Goal: Task Accomplishment & Management: Manage account settings

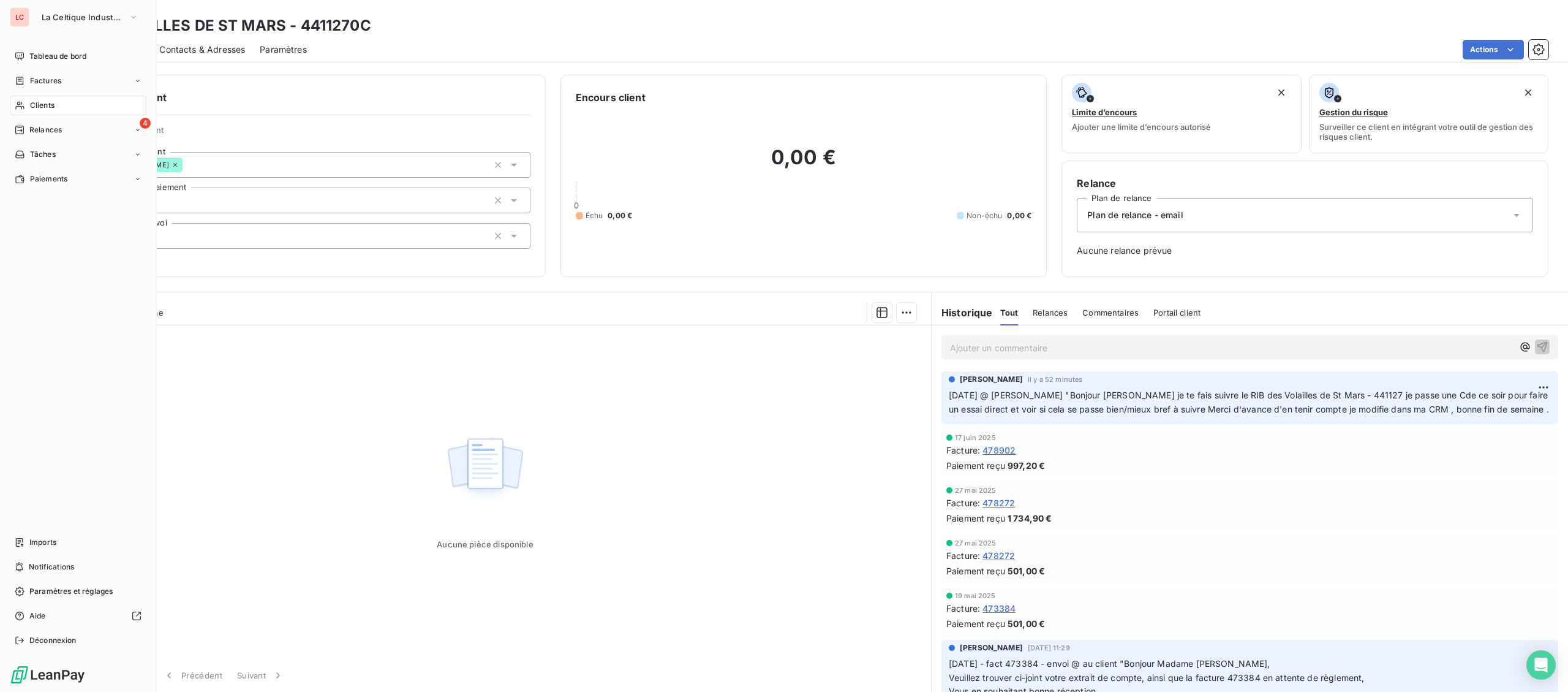
click at [35, 100] on span "Clients" at bounding box center [43, 106] width 25 height 11
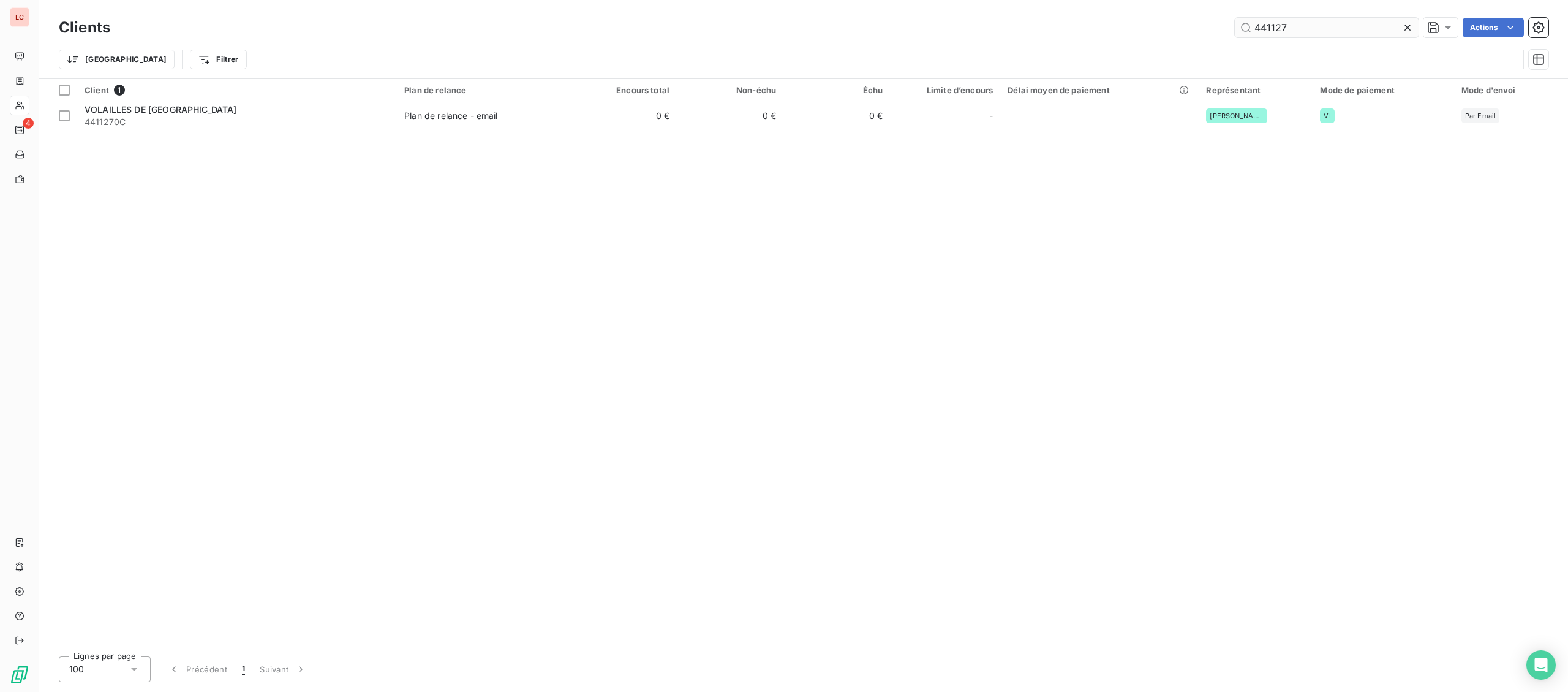
drag, startPoint x: 1284, startPoint y: 27, endPoint x: 1153, endPoint y: 22, distance: 131.1
click at [1235, 22] on input "441127" at bounding box center [1326, 28] width 184 height 20
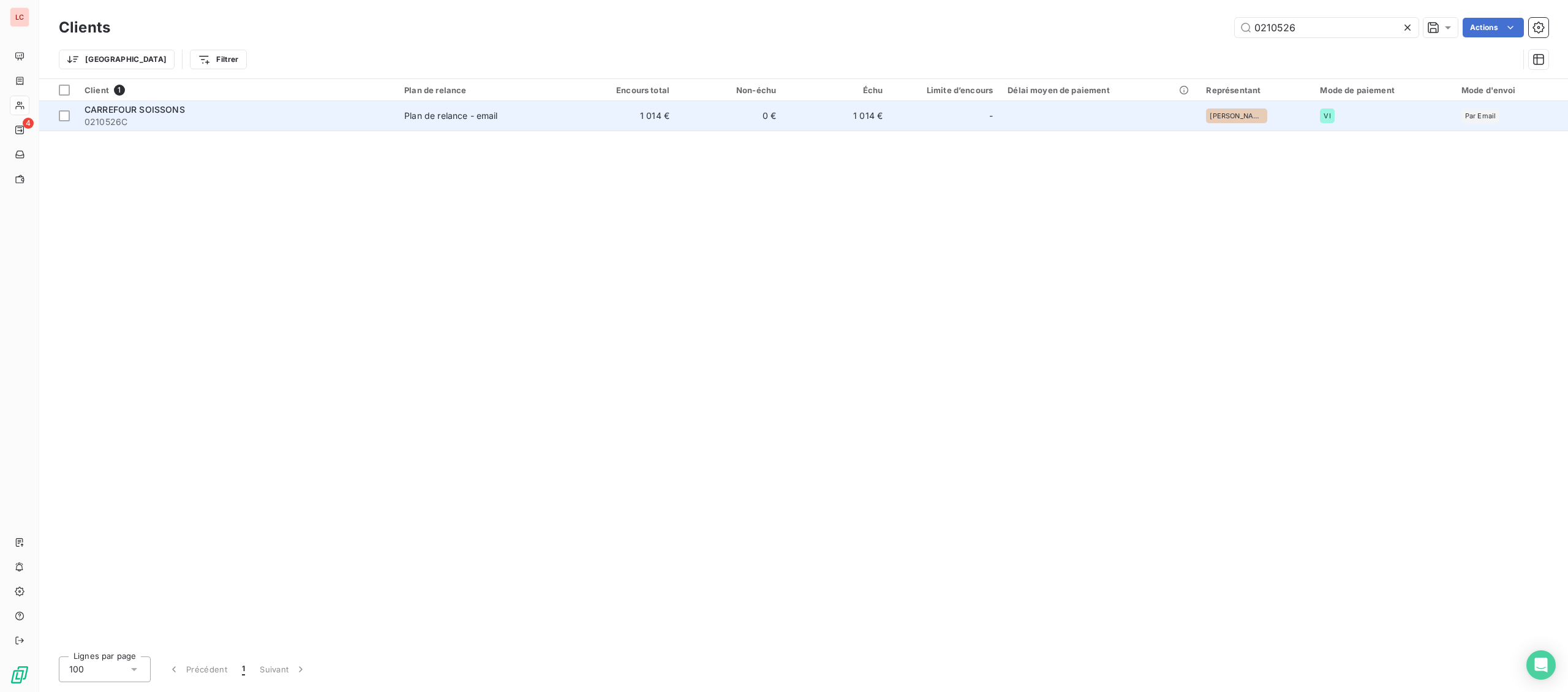
type input "0210526"
click at [268, 108] on div "CARREFOUR SOISSONS" at bounding box center [237, 110] width 305 height 12
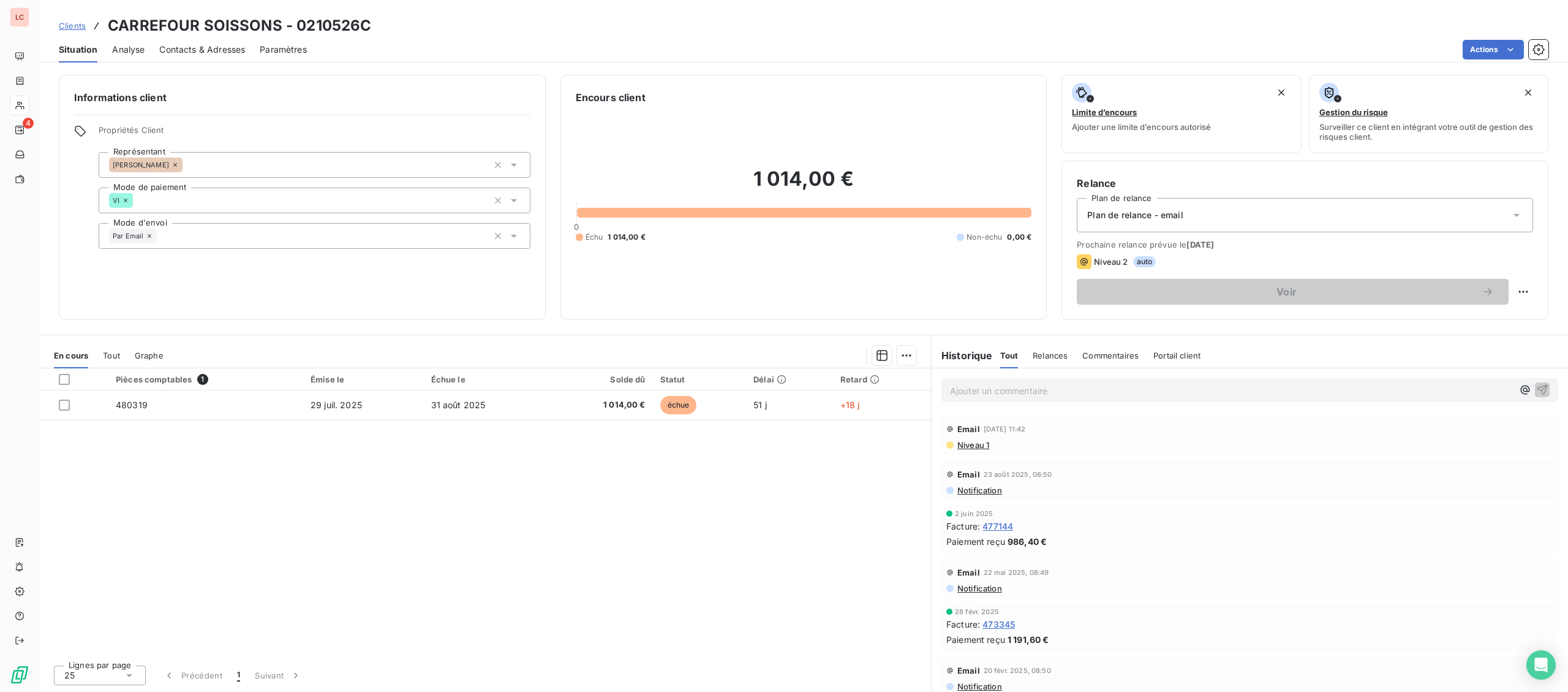
click at [1026, 391] on p "Ajouter un commentaire ﻿" at bounding box center [1231, 390] width 563 height 15
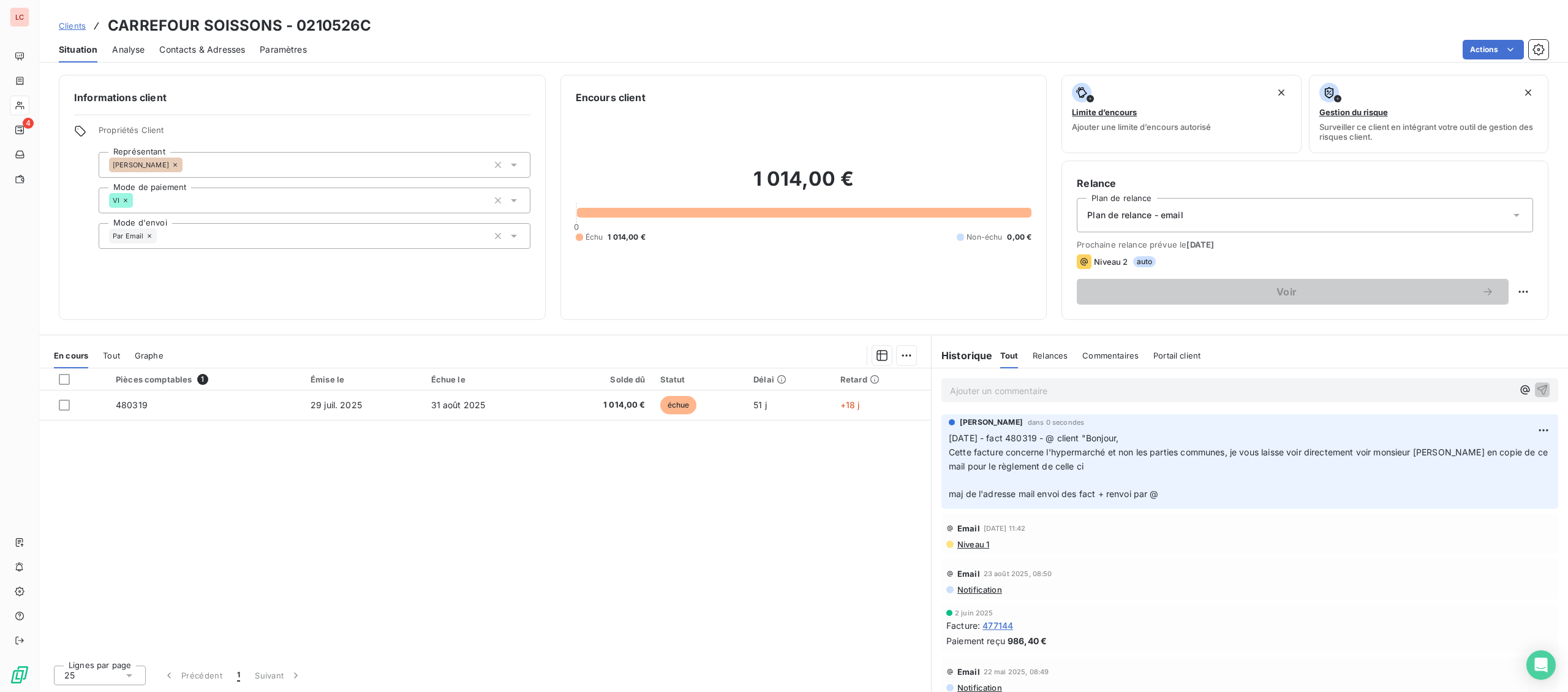
click at [228, 46] on span "Contacts & Adresses" at bounding box center [202, 50] width 86 height 12
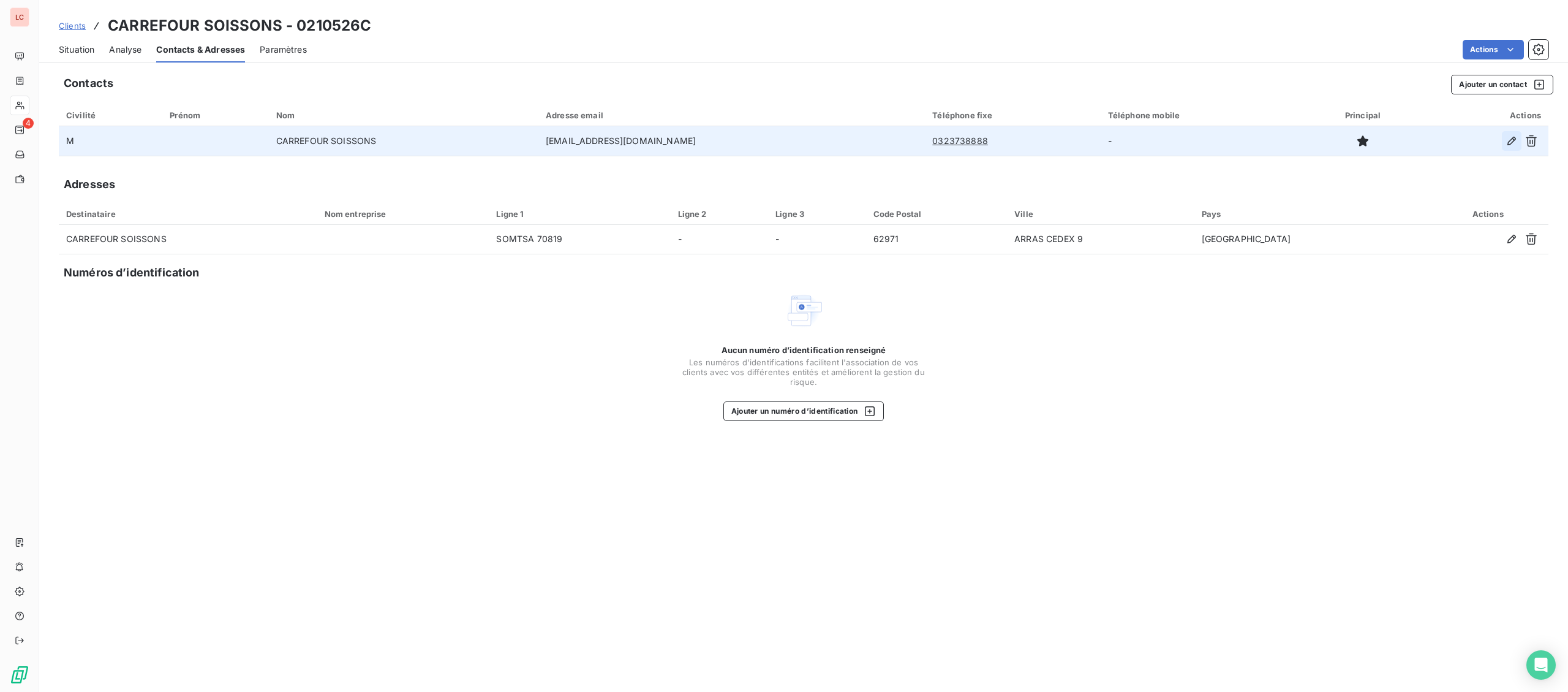
click at [1511, 147] on button "button" at bounding box center [1511, 141] width 20 height 20
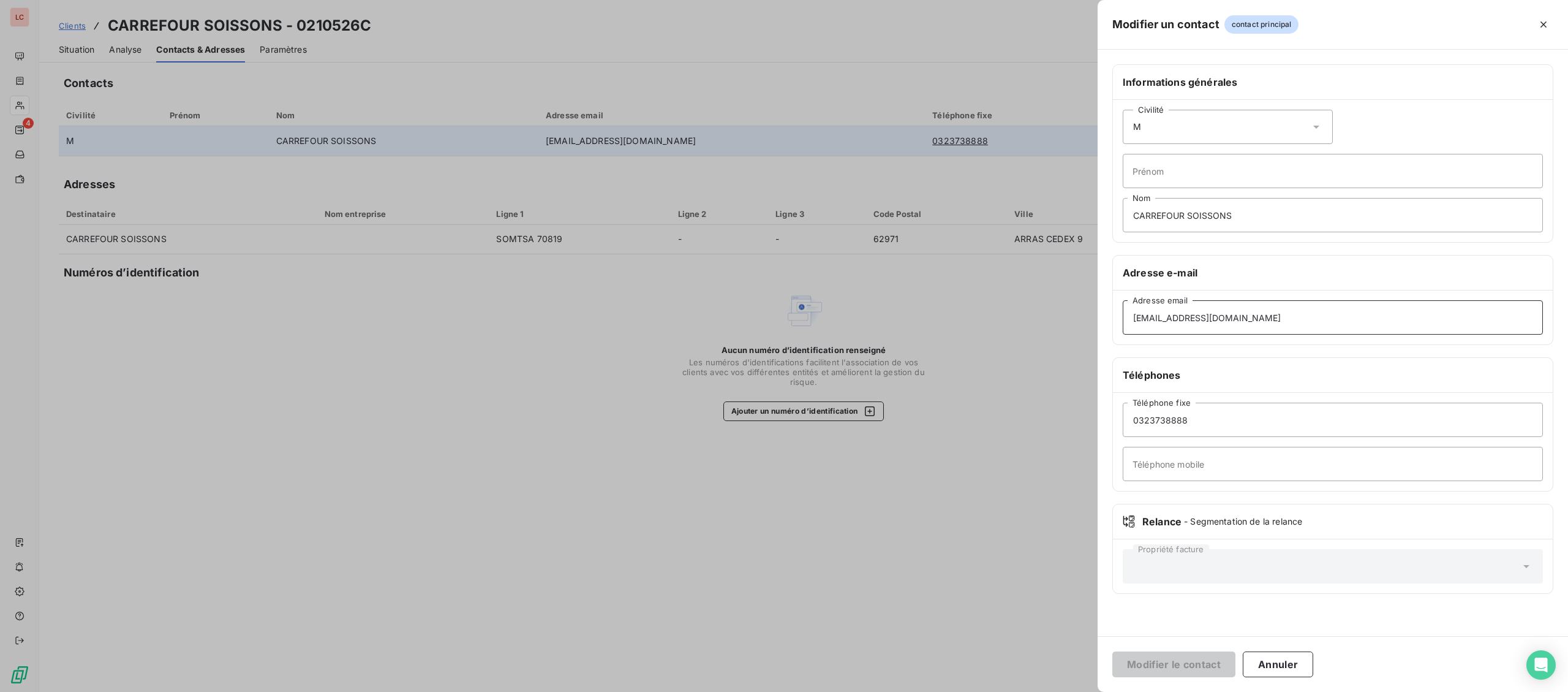
click at [1373, 330] on input "[EMAIL_ADDRESS][DOMAIN_NAME]" at bounding box center [1333, 317] width 420 height 35
drag, startPoint x: 916, startPoint y: 321, endPoint x: 901, endPoint y: 321, distance: 15.0
click at [1123, 321] on input "[EMAIL_ADDRESS][DOMAIN_NAME]" at bounding box center [1333, 317] width 420 height 35
paste input "[EMAIL_ADDRESS][DOMAIN_NAME]"
type input "[EMAIL_ADDRESS][DOMAIN_NAME]"
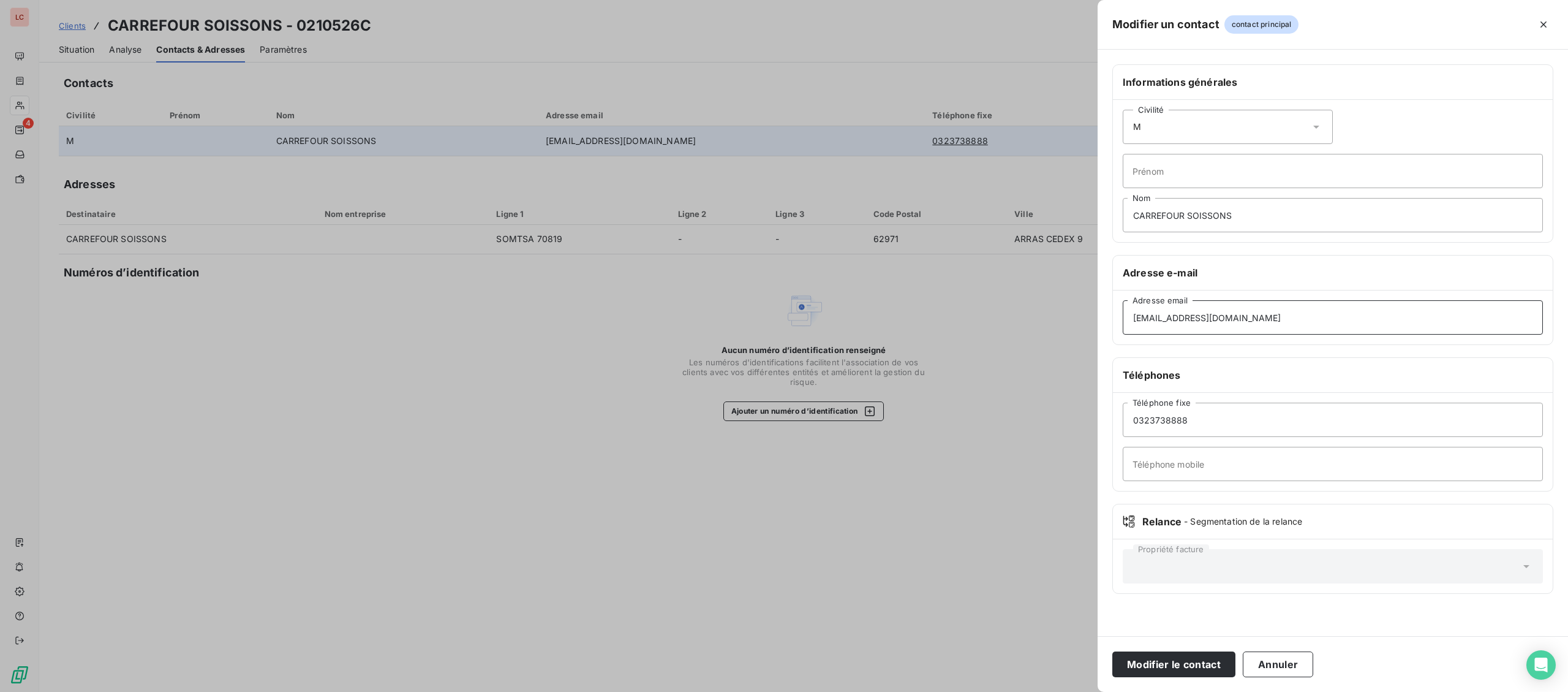
click at [1112, 651] on button "Modifier le contact" at bounding box center [1173, 664] width 123 height 26
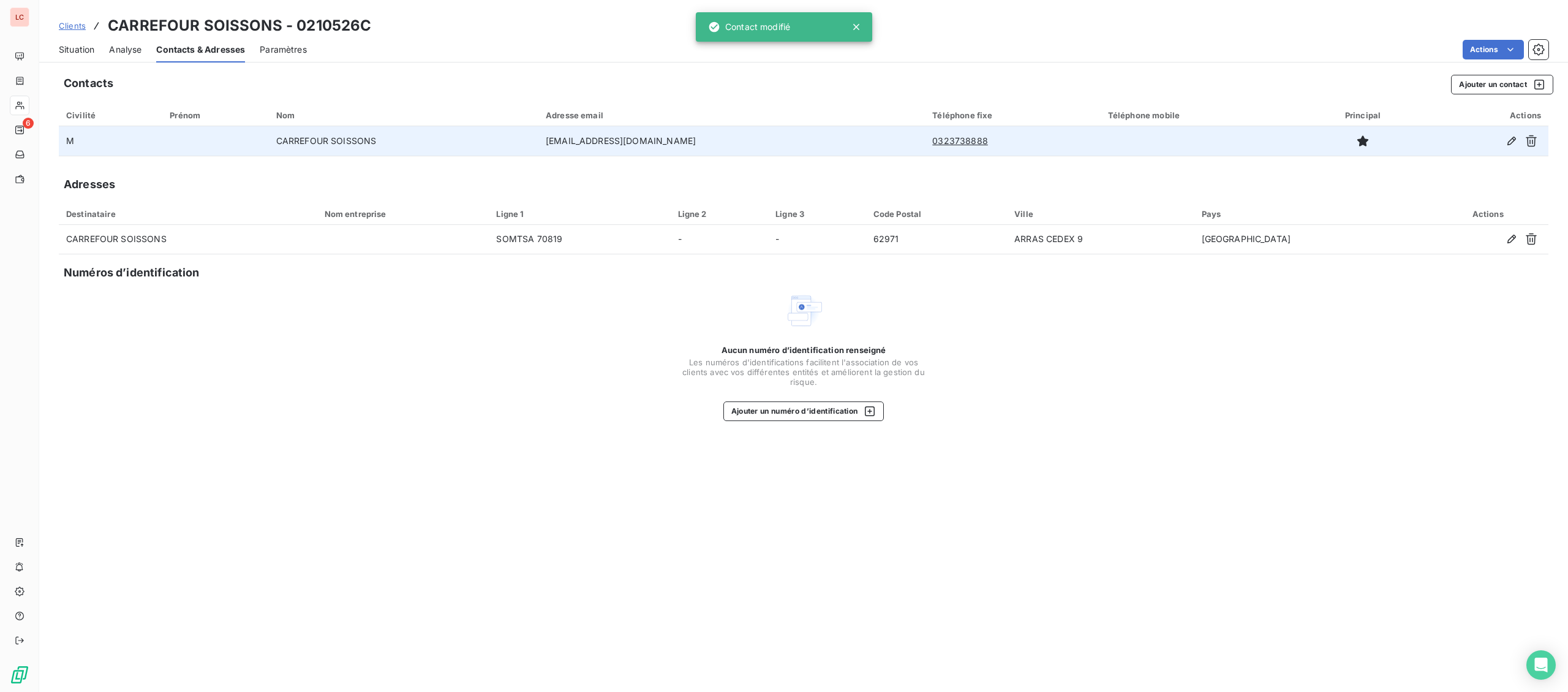
click at [76, 44] on span "Situation" at bounding box center [76, 50] width 35 height 12
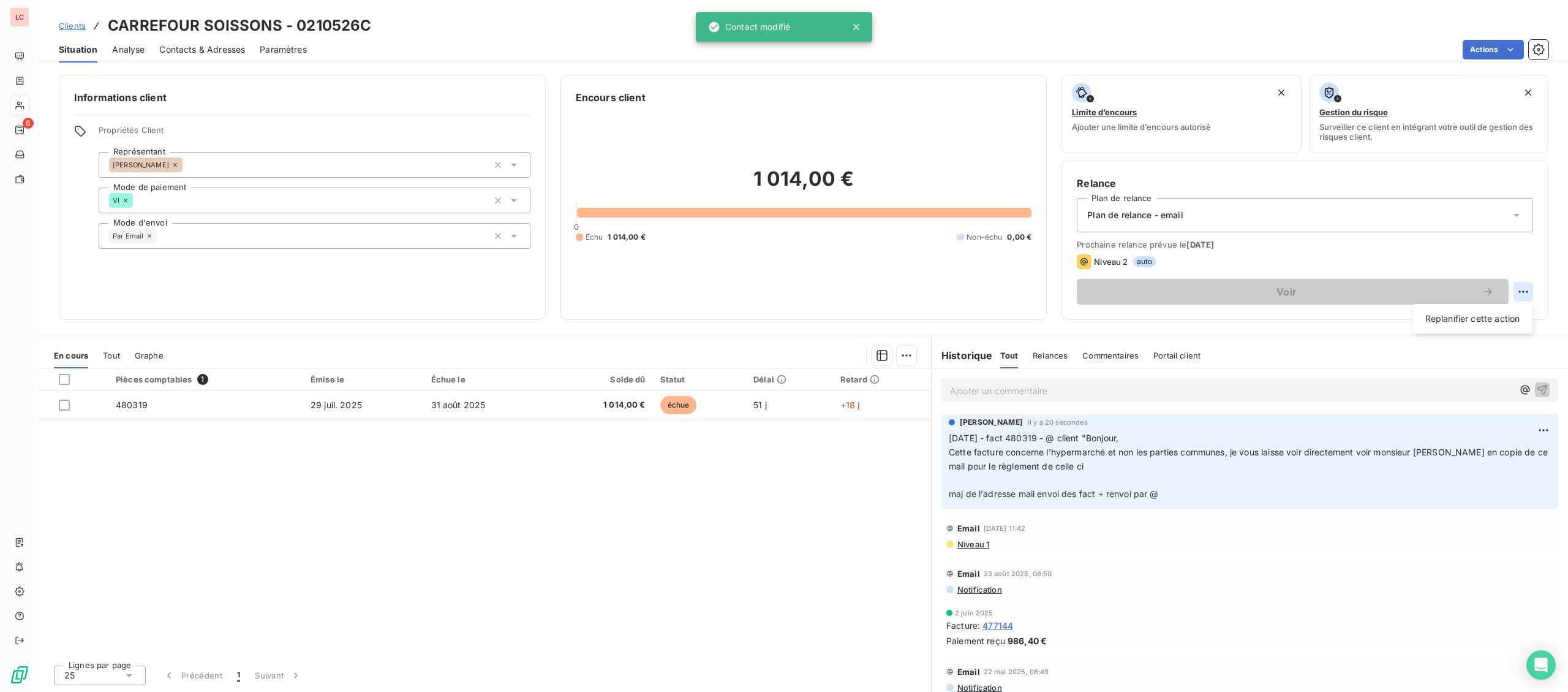
click at [1525, 292] on html "LC 6 Clients CARREFOUR SOISSONS - 0210526C Situation Analyse Contacts & Adresse…" at bounding box center [784, 346] width 1568 height 692
click at [1480, 329] on div "Replanifier cette action" at bounding box center [1472, 318] width 120 height 29
click at [1484, 327] on div "Replanifier cette action" at bounding box center [1473, 318] width 110 height 20
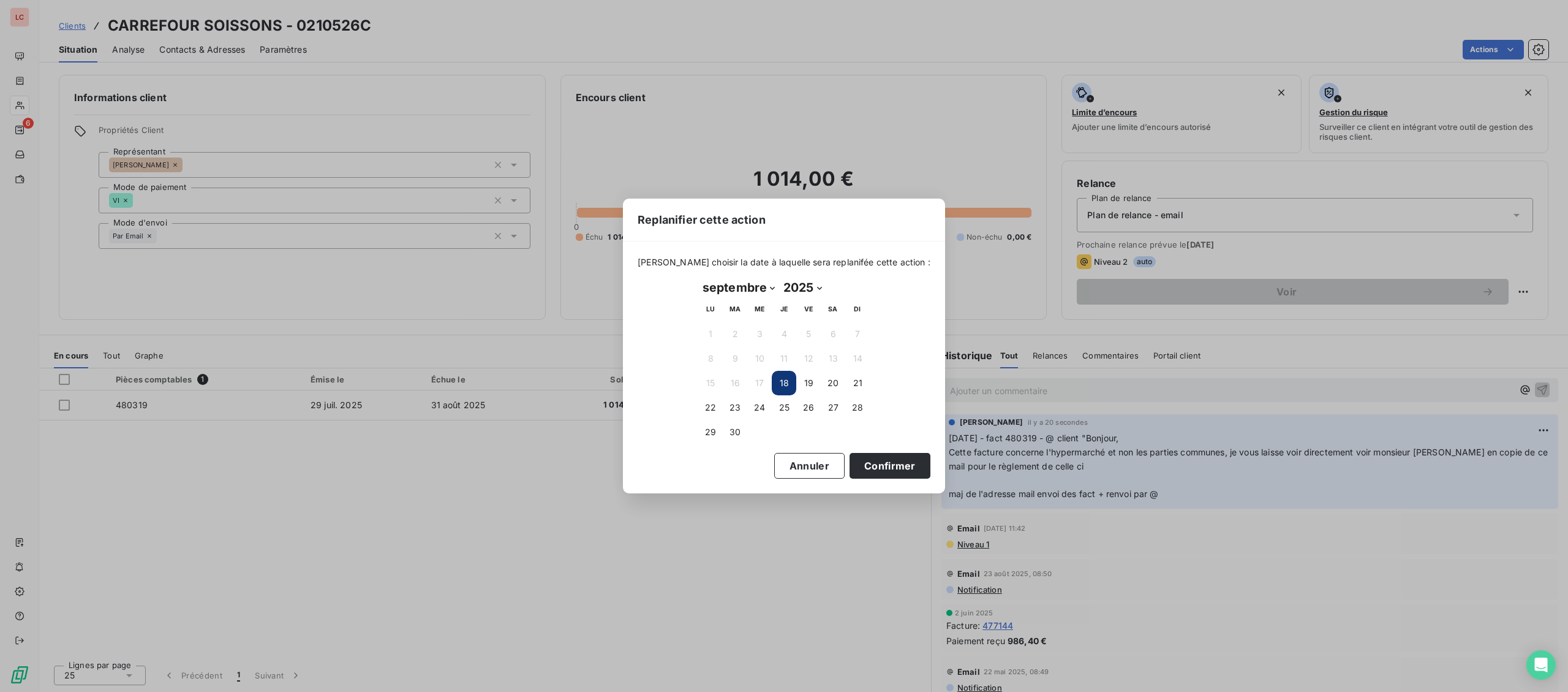
select select "9"
click option "octobre" at bounding box center [0, 0] width 0 height 0
click at [714, 380] on button "13" at bounding box center [710, 383] width 25 height 25
click at [894, 466] on button "Confirmer" at bounding box center [890, 465] width 81 height 26
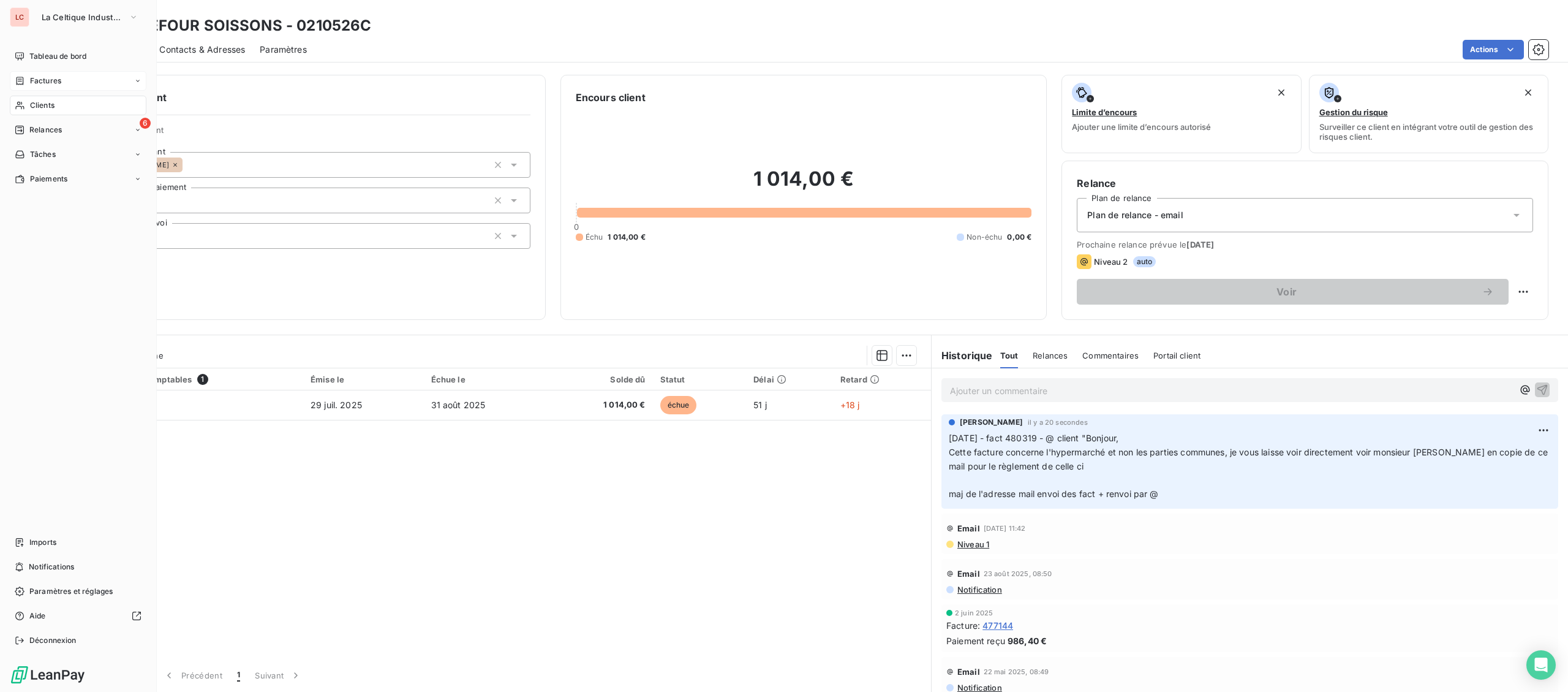
click at [44, 85] on span "Factures" at bounding box center [45, 81] width 31 height 11
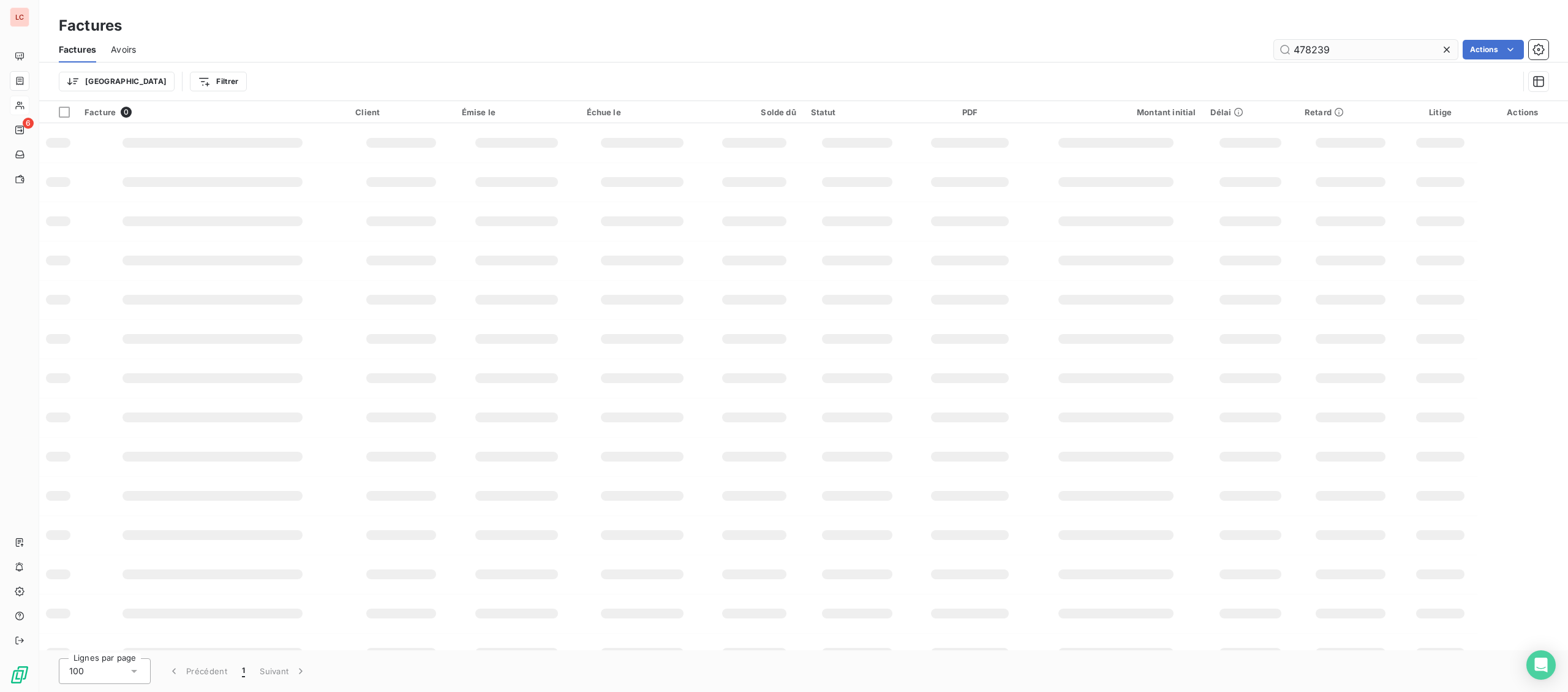
drag, startPoint x: 1347, startPoint y: 51, endPoint x: 1199, endPoint y: 46, distance: 148.1
click at [1274, 46] on input "478239" at bounding box center [1366, 50] width 184 height 20
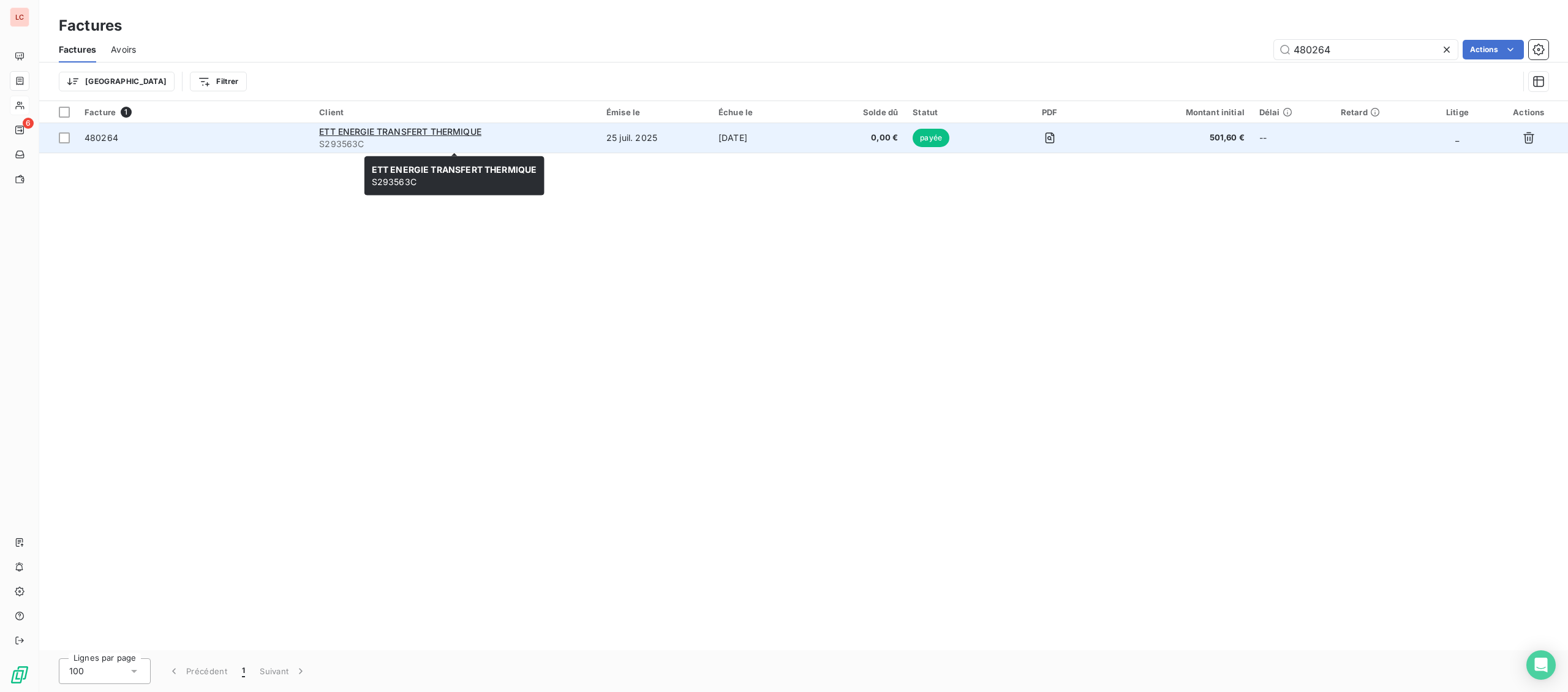
type input "480264"
click at [427, 145] on span "S293563C" at bounding box center [455, 144] width 272 height 12
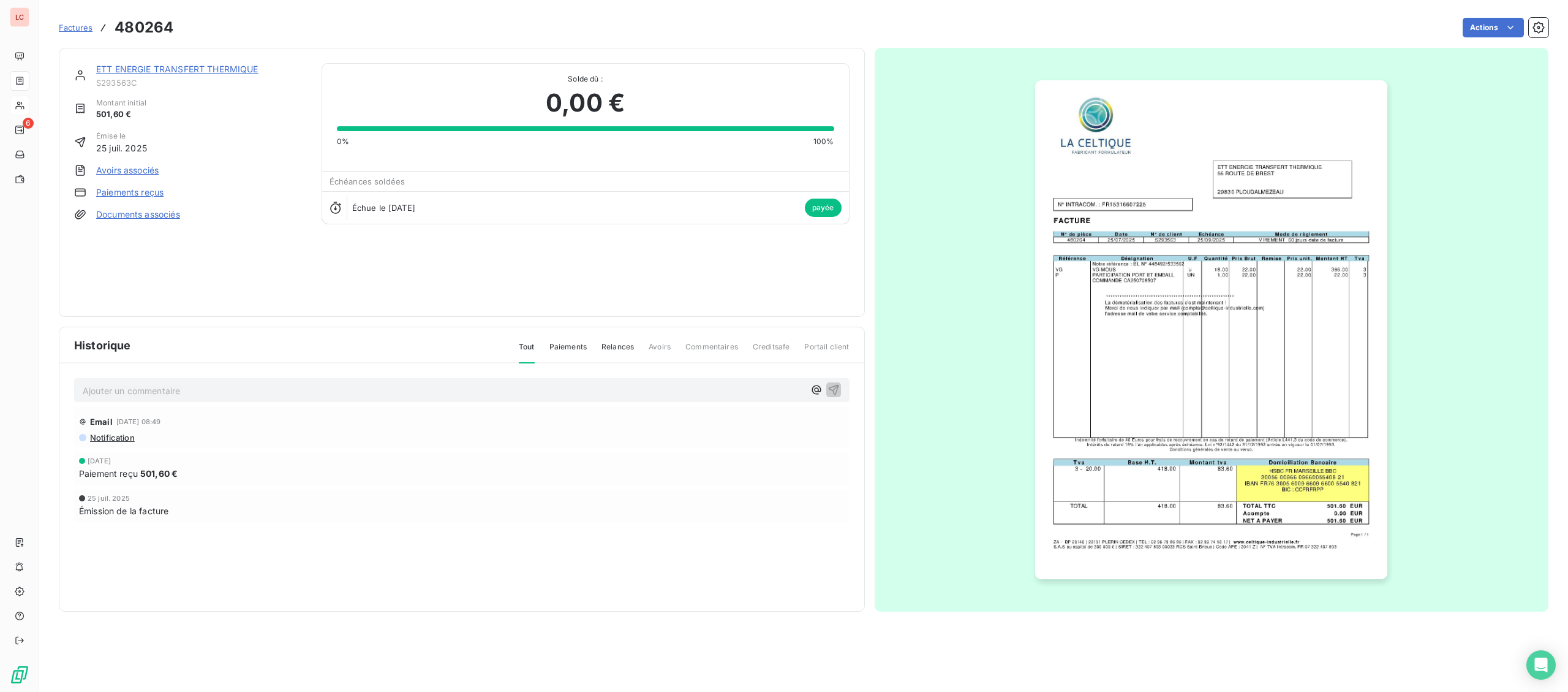
click at [199, 69] on link "ETT ENERGIE TRANSFERT THERMIQUE" at bounding box center [176, 69] width 162 height 11
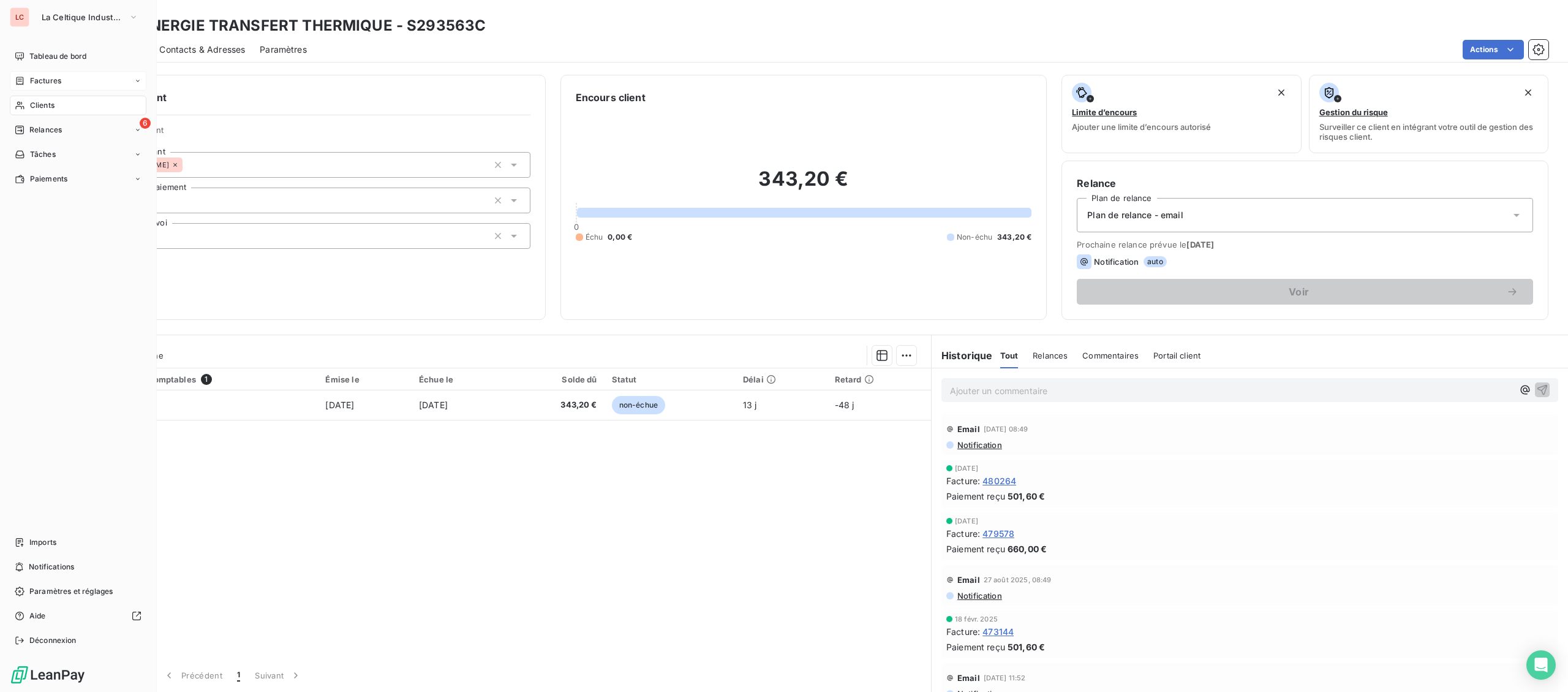
click at [54, 84] on span "Factures" at bounding box center [45, 81] width 31 height 11
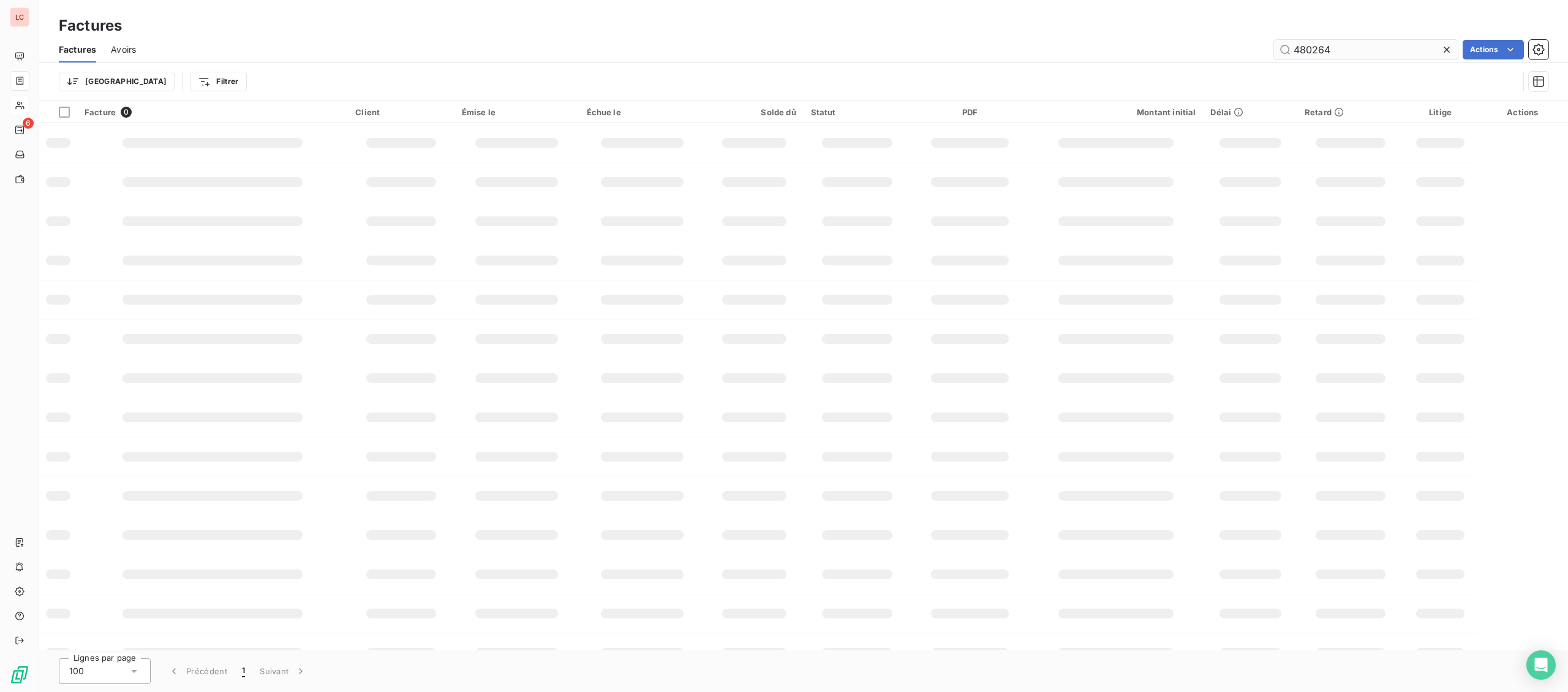
drag, startPoint x: 1323, startPoint y: 39, endPoint x: 1203, endPoint y: 32, distance: 120.2
click at [1274, 40] on input "480264" at bounding box center [1366, 50] width 184 height 20
type input "479476"
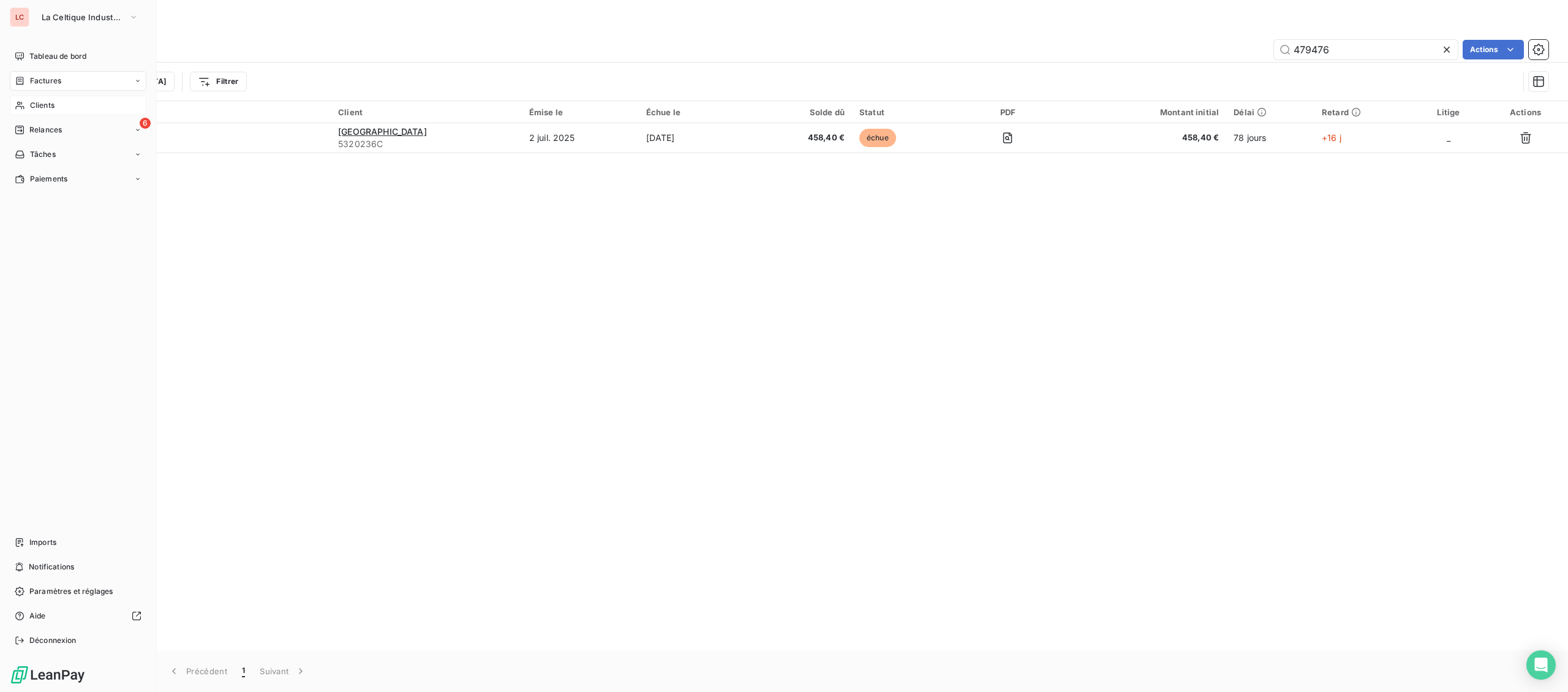
click at [27, 106] on div "Clients" at bounding box center [78, 106] width 137 height 20
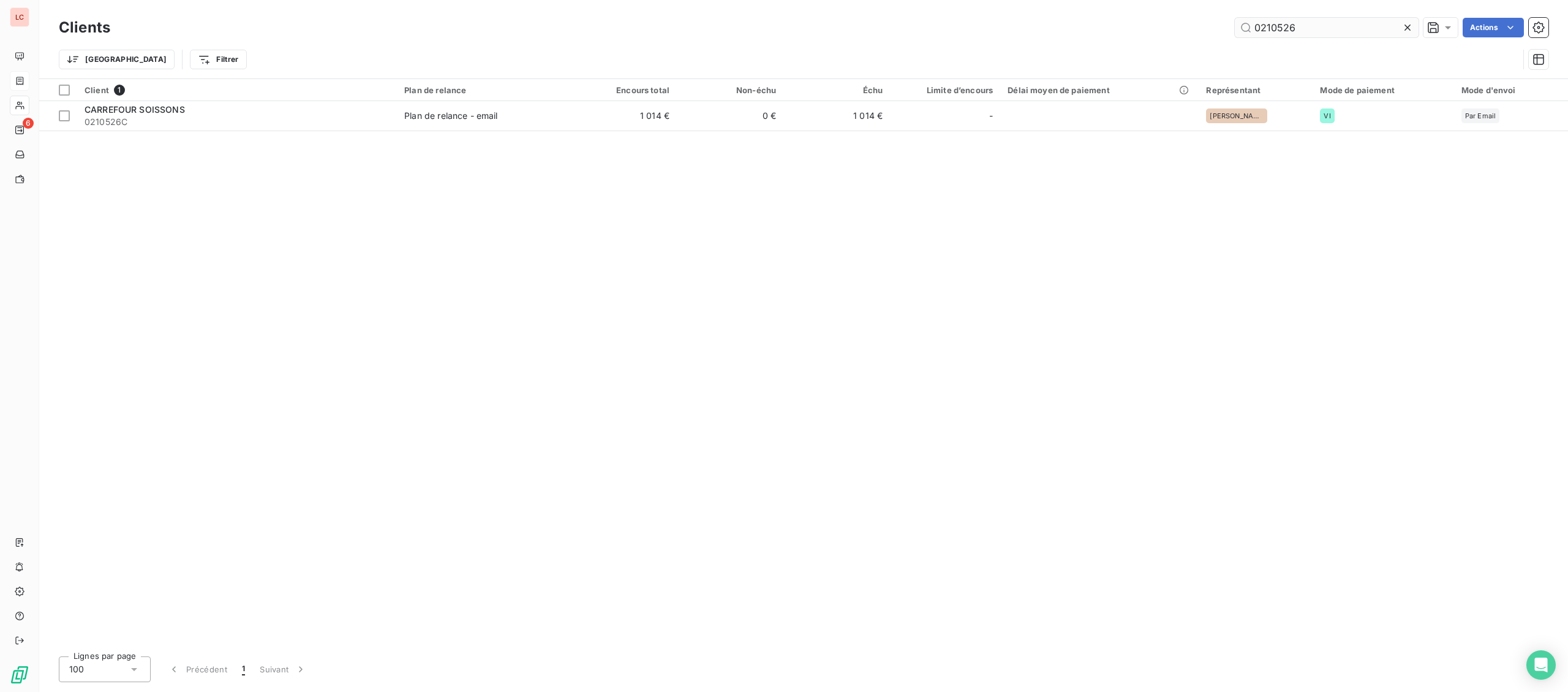
drag, startPoint x: 1336, startPoint y: 28, endPoint x: 1050, endPoint y: 22, distance: 286.1
click at [1235, 22] on input "0210526" at bounding box center [1326, 28] width 184 height 20
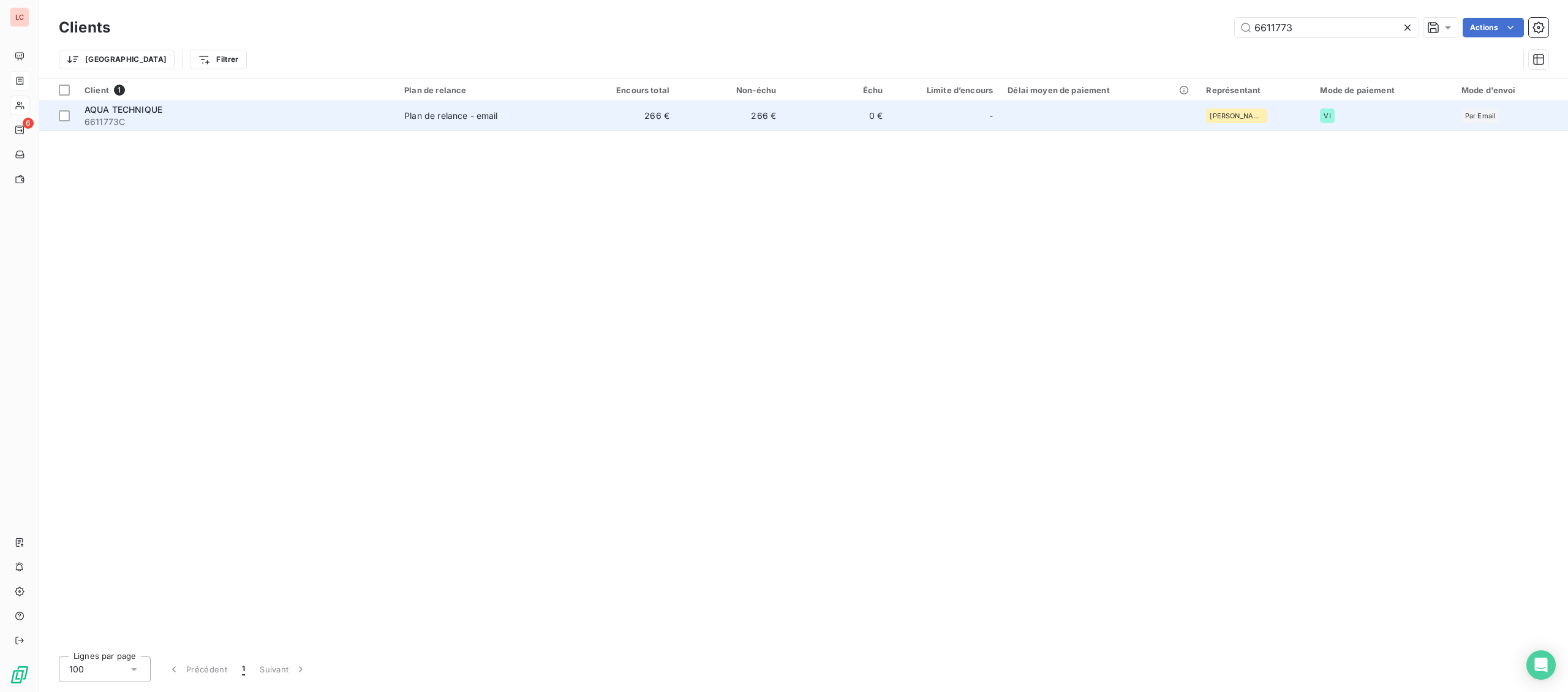
type input "6611773"
click at [278, 114] on div "AQUA TECHNIQUE" at bounding box center [237, 110] width 305 height 12
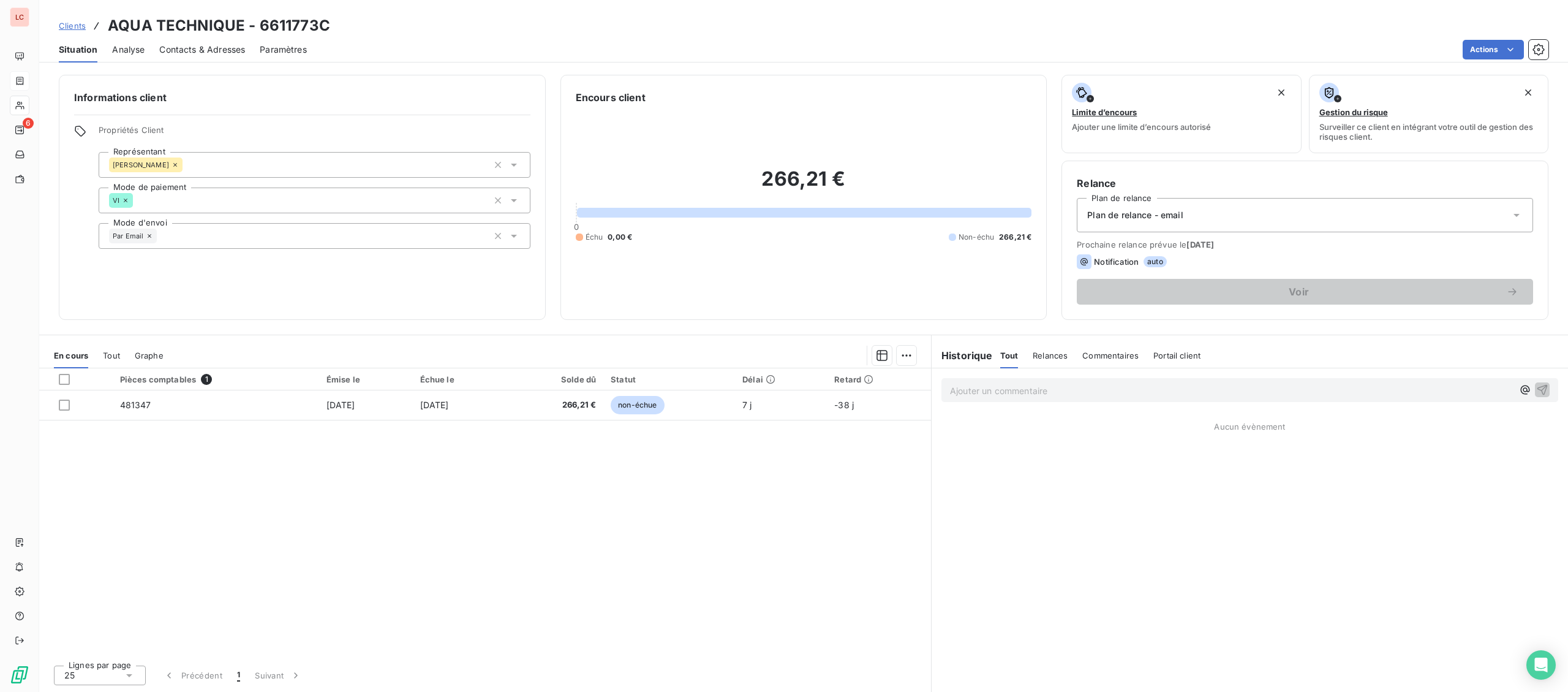
click at [193, 25] on h3 "AQUA TECHNIQUE - 6611773C" at bounding box center [219, 26] width 223 height 22
click at [191, 42] on div "Contacts & Adresses" at bounding box center [202, 49] width 86 height 26
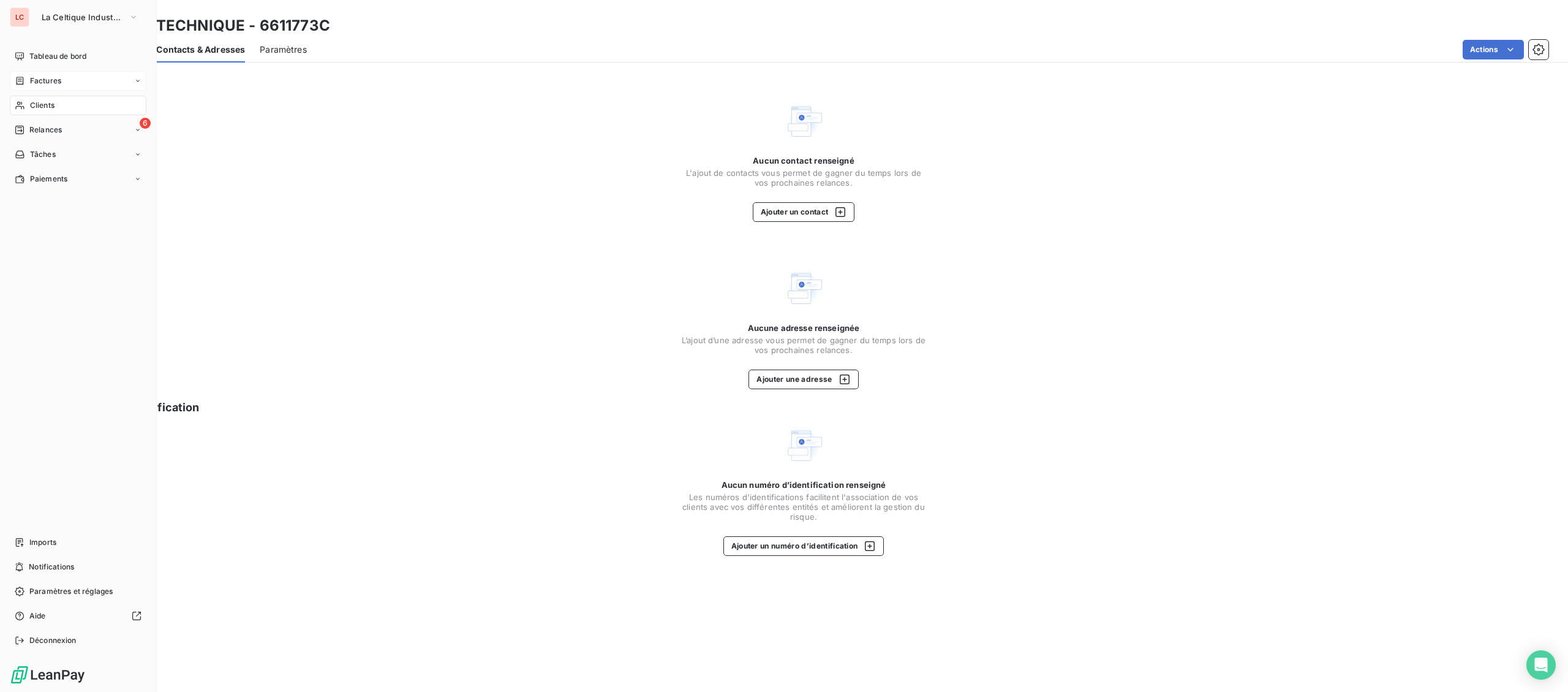
click at [30, 105] on span "Clients" at bounding box center [43, 106] width 25 height 11
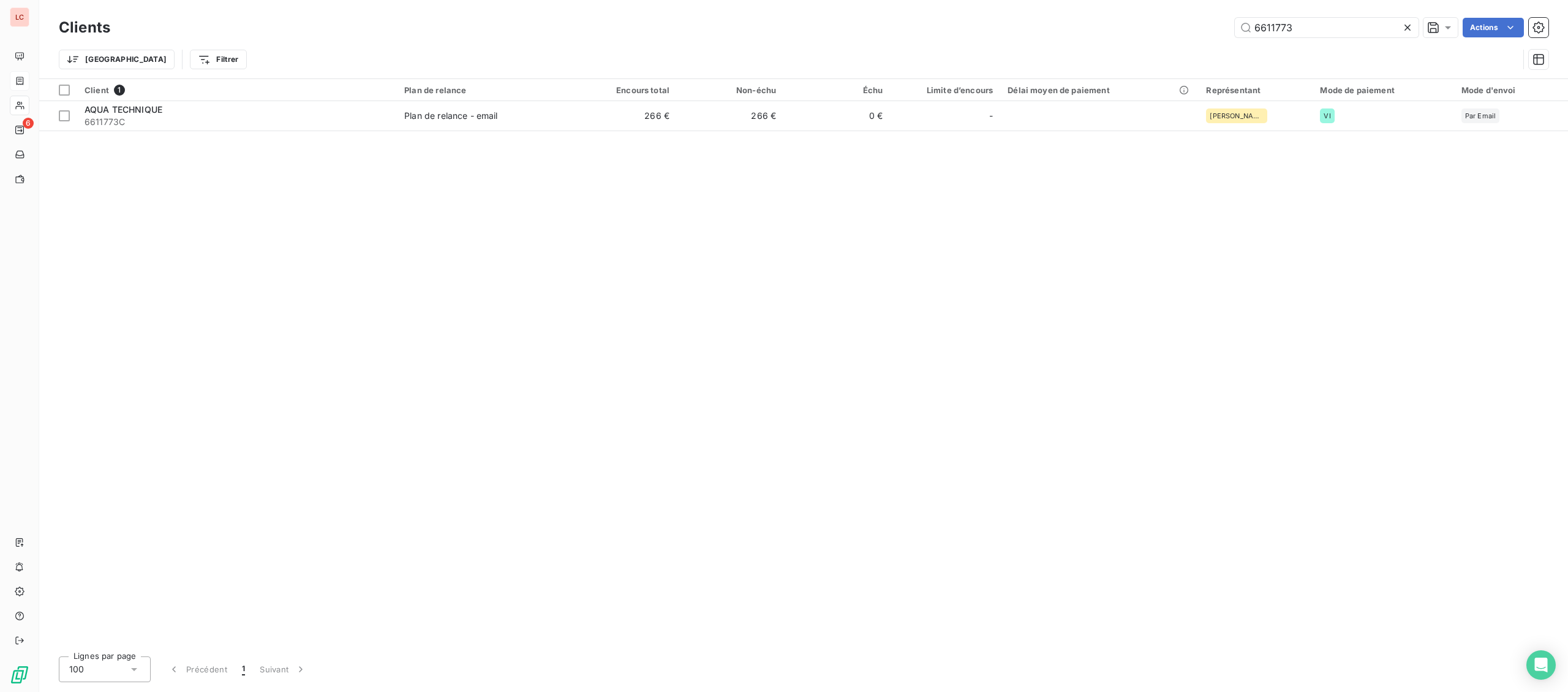
drag, startPoint x: 1319, startPoint y: 25, endPoint x: 1096, endPoint y: 19, distance: 223.1
click at [1235, 20] on input "6611773" at bounding box center [1326, 28] width 184 height 20
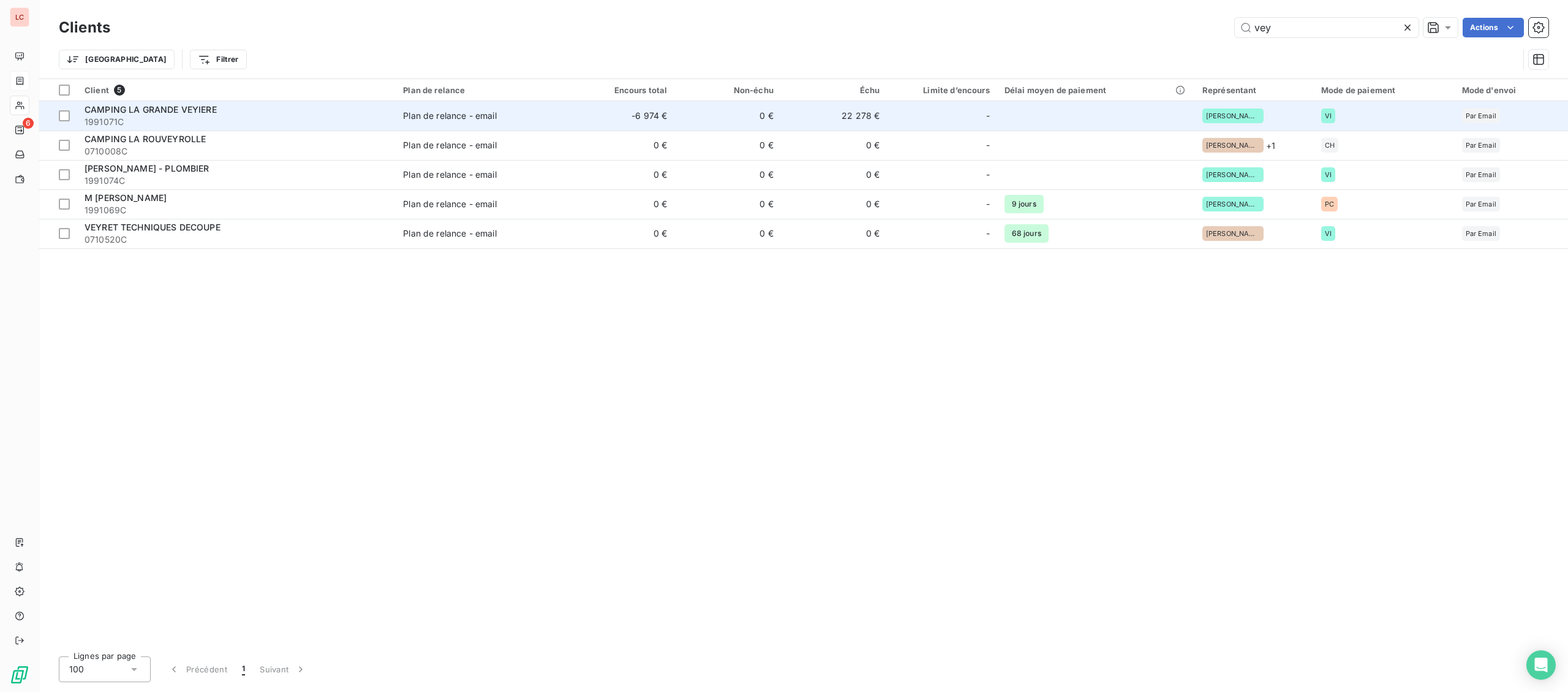
type input "vey"
click at [343, 108] on div "CAMPING LA GRANDE VEYIERE" at bounding box center [236, 110] width 304 height 12
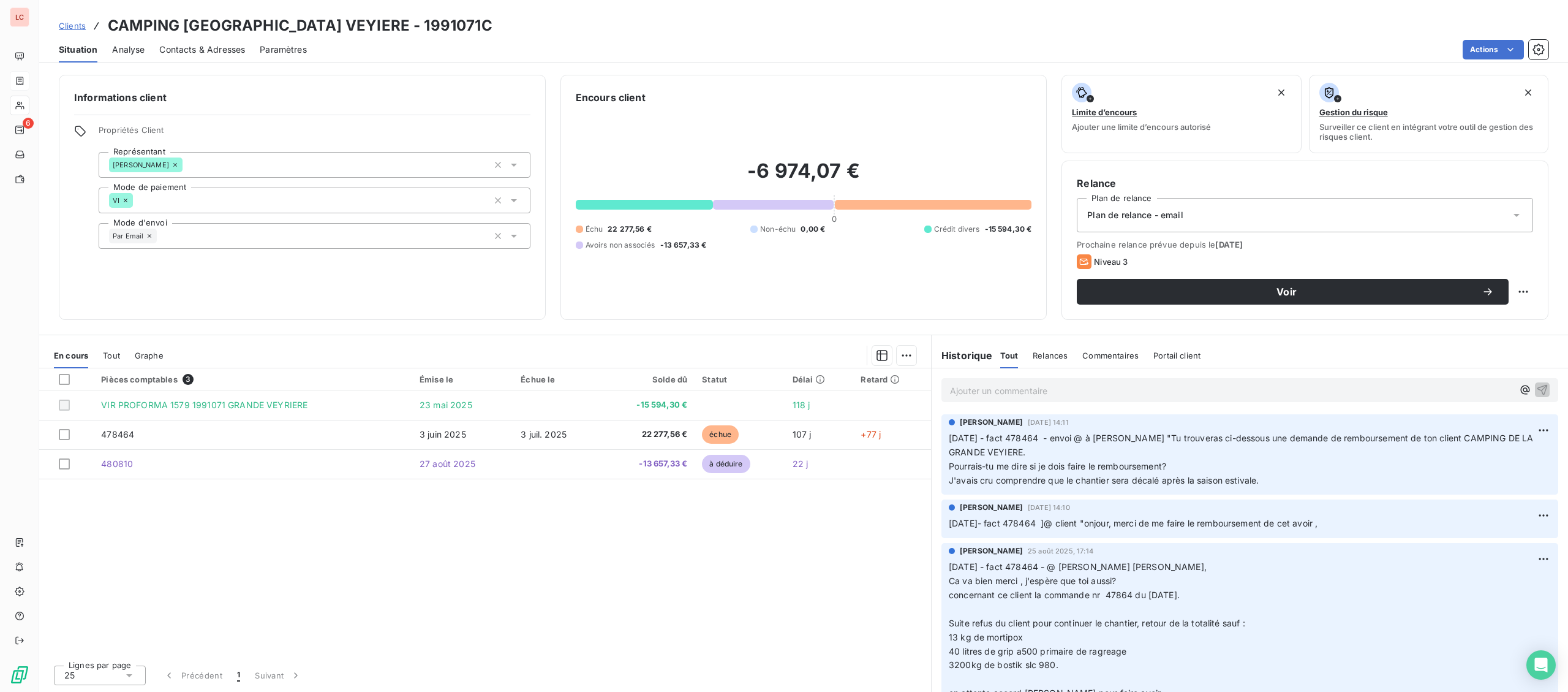
click at [1060, 387] on p "Ajouter un commentaire ﻿" at bounding box center [1231, 390] width 563 height 15
click at [1184, 392] on p "[DATE] - fact 478464 - @ client "" at bounding box center [1231, 390] width 563 height 14
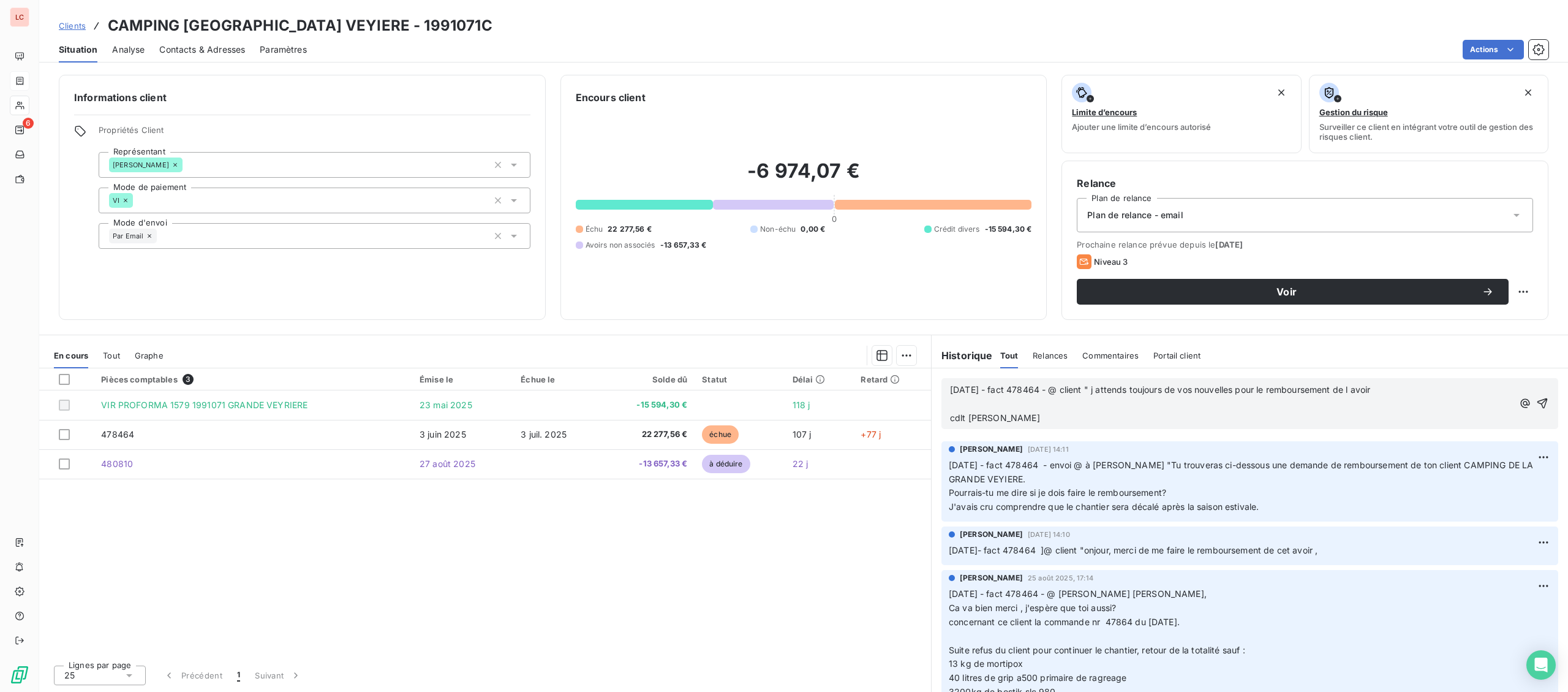
click at [1162, 407] on p "﻿" at bounding box center [1231, 405] width 563 height 14
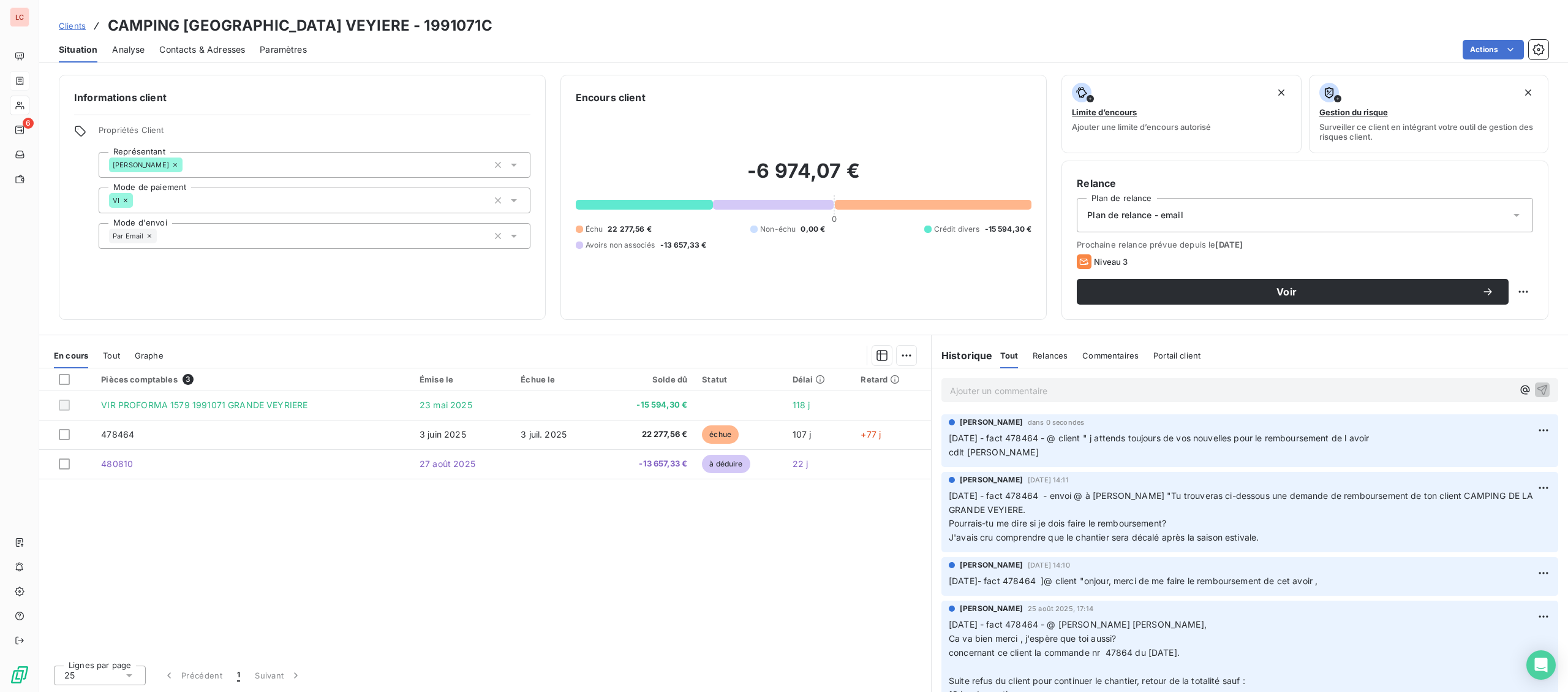
click at [1110, 395] on p "Ajouter un commentaire ﻿" at bounding box center [1231, 390] width 563 height 15
click at [1183, 399] on div "[DATE] - fact 478464 - envoi @ à [PERSON_NAME] "" at bounding box center [1250, 389] width 616 height 23
click at [1187, 397] on p "[DATE] - fact 478464 - envoi @ à [PERSON_NAME] "" at bounding box center [1231, 390] width 563 height 14
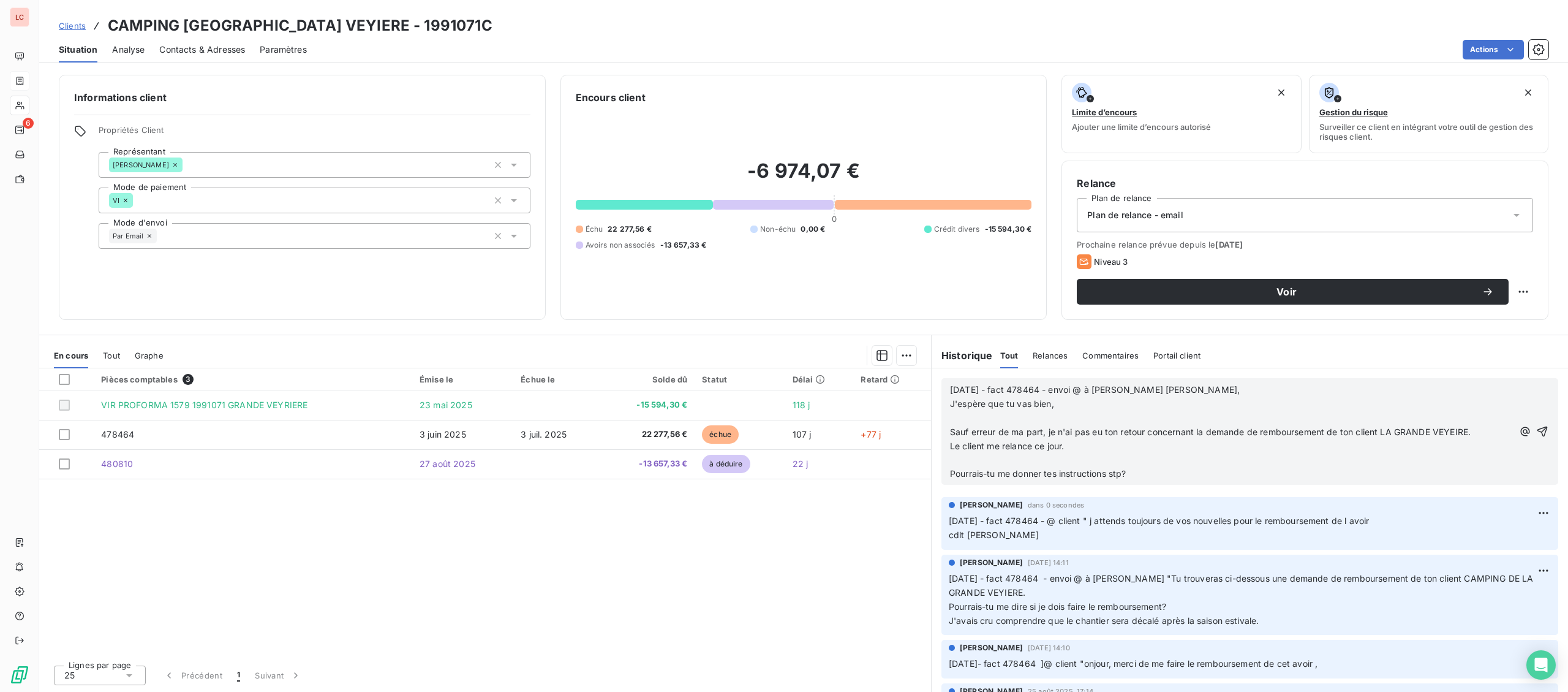
click at [1228, 421] on p "﻿" at bounding box center [1231, 418] width 563 height 14
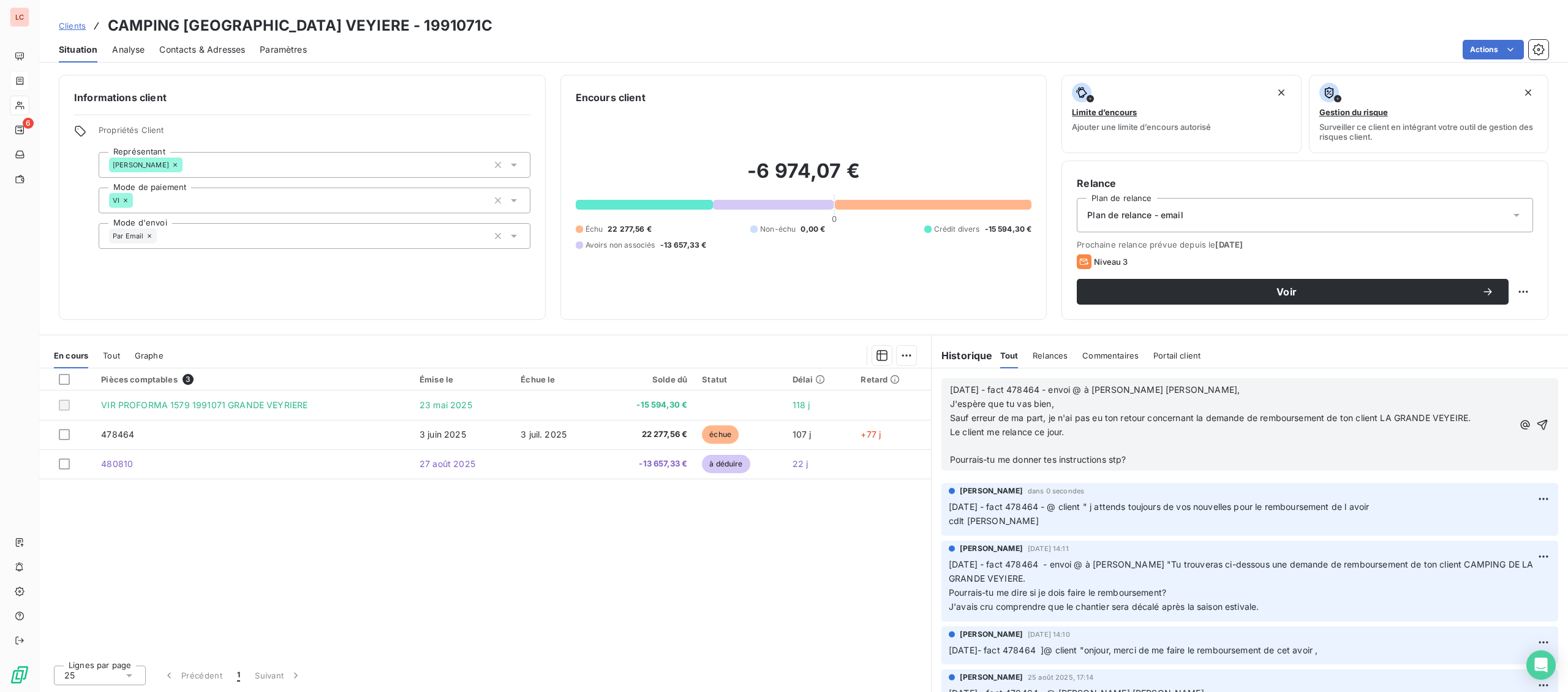
click at [1212, 423] on span "Sauf erreur de ma part, je n'ai pas eu ton retour concernant la demande de remb…" at bounding box center [1210, 418] width 521 height 11
click at [1198, 433] on p "Le client me relance ce jour." at bounding box center [1231, 432] width 563 height 14
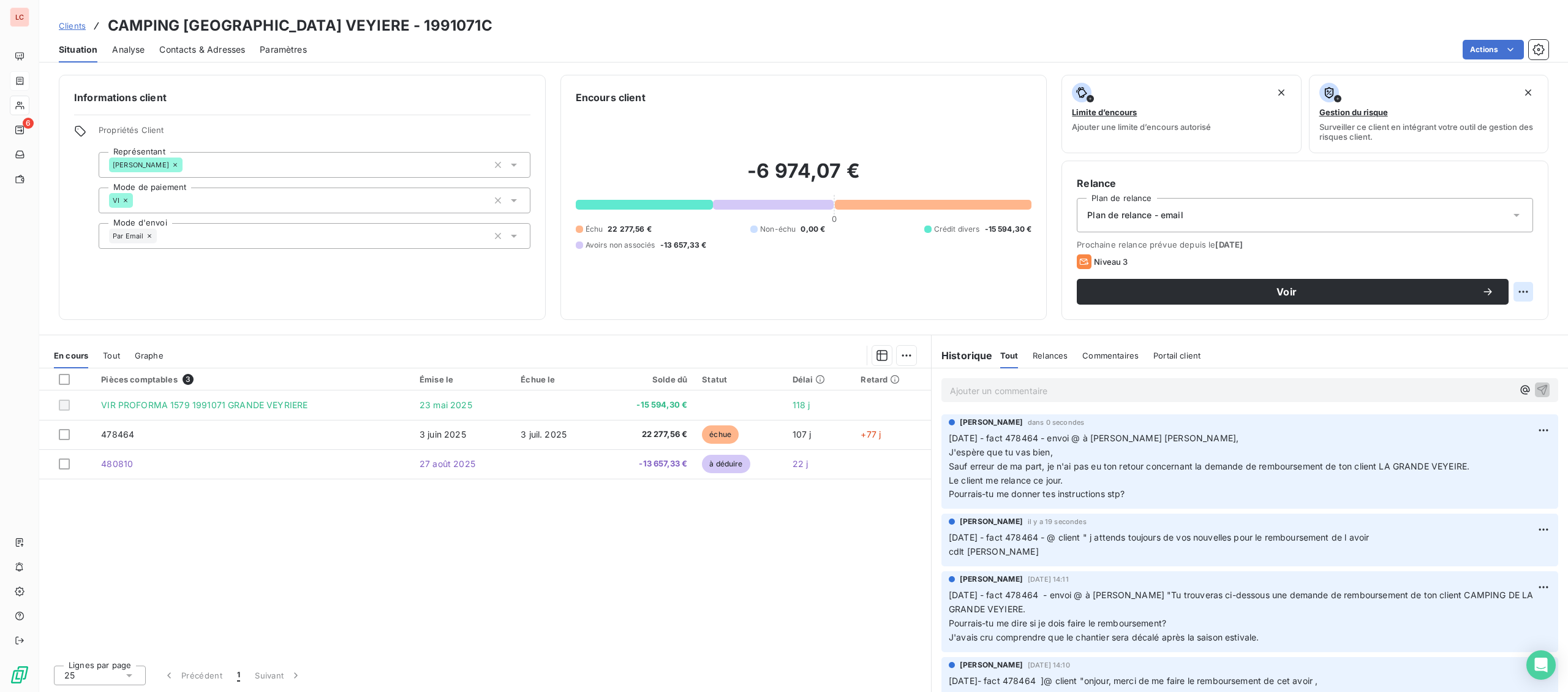
click at [1525, 298] on html "LC 6 Clients CAMPING LA GRANDE VEYIERE - 1991071C Situation Analyse Contacts & …" at bounding box center [784, 346] width 1568 height 692
click at [1504, 314] on div "Replanifier cette action" at bounding box center [1473, 318] width 110 height 20
select select "8"
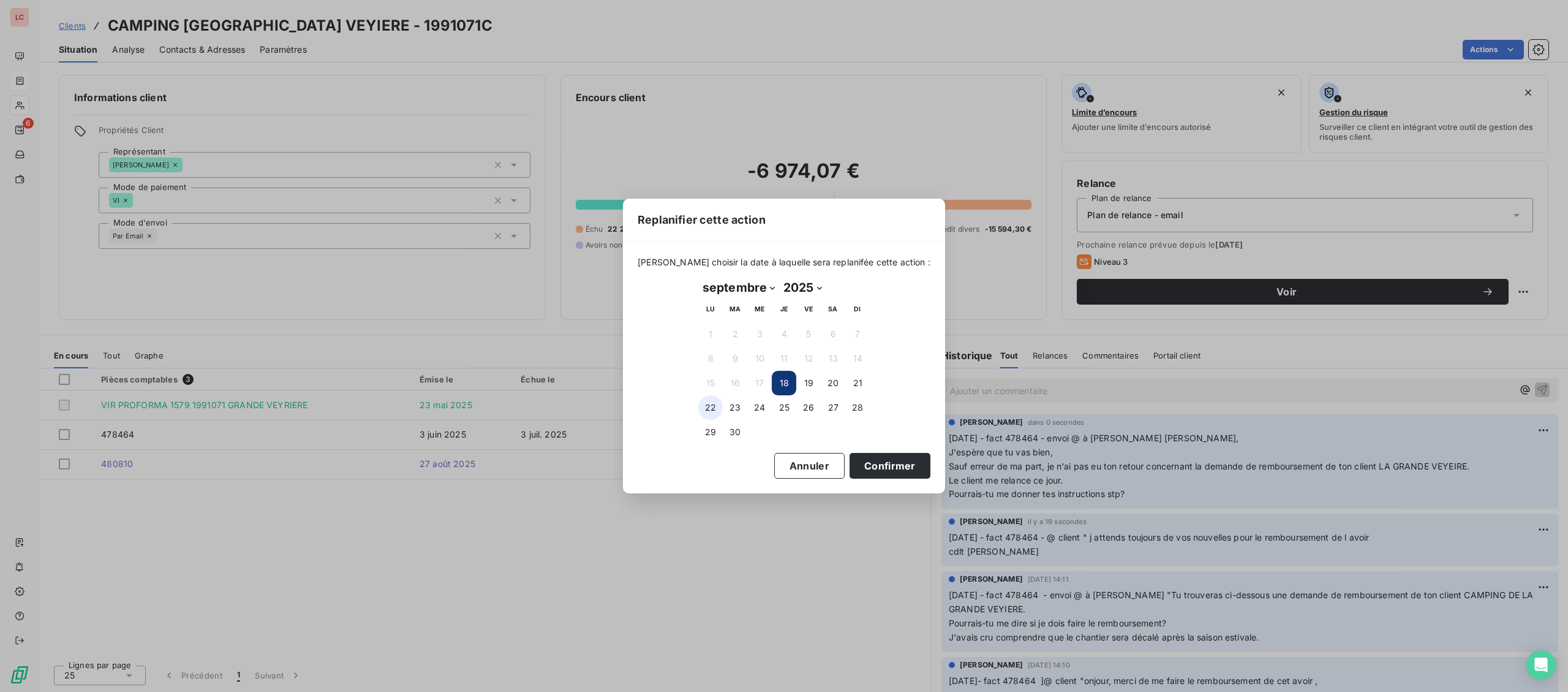
click at [711, 415] on button "22" at bounding box center [710, 407] width 25 height 25
click at [882, 457] on button "Confirmer" at bounding box center [890, 465] width 81 height 26
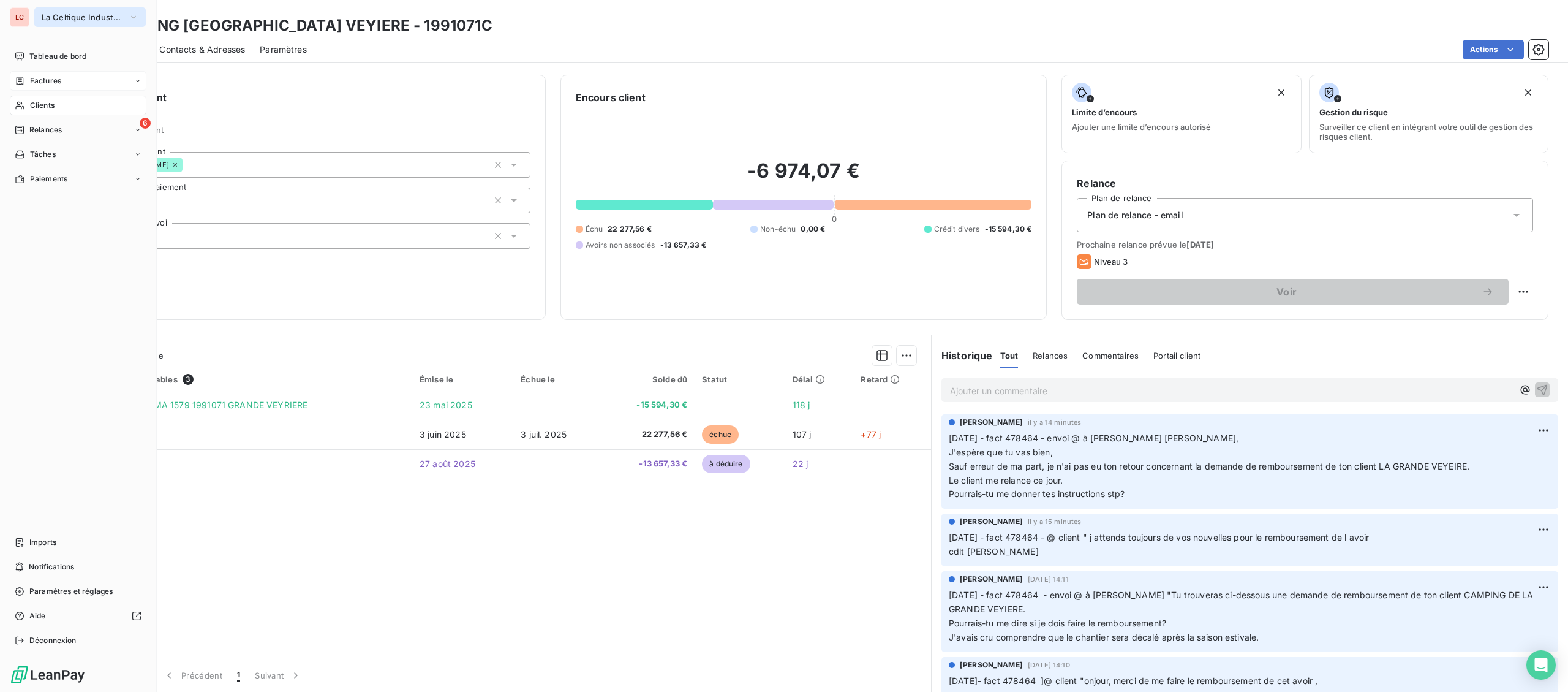
click at [42, 12] on span "La Celtique Industrielle" at bounding box center [82, 17] width 82 height 10
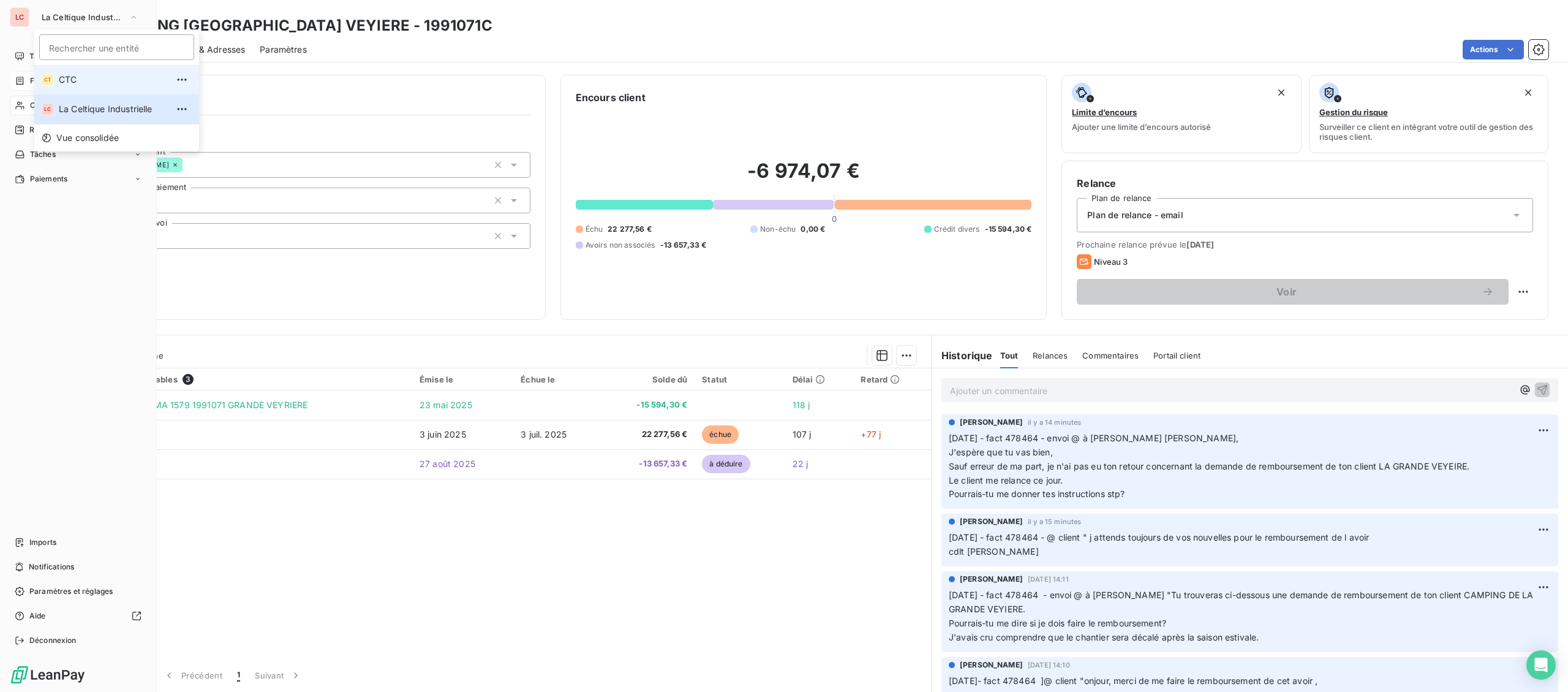
click at [80, 81] on span "CTC" at bounding box center [113, 80] width 108 height 12
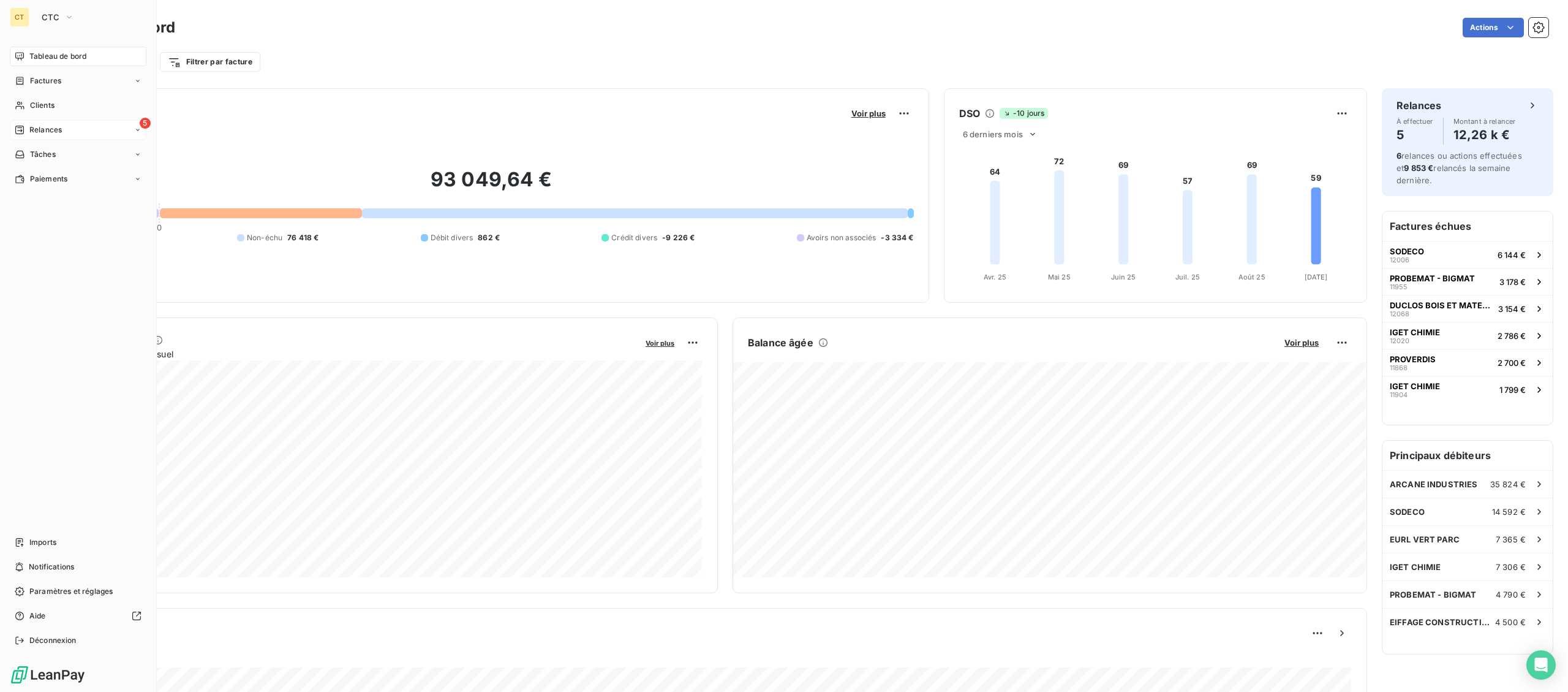
click at [30, 137] on div "5 Relances" at bounding box center [78, 130] width 137 height 20
click at [39, 150] on span "À effectuer" at bounding box center [49, 154] width 40 height 11
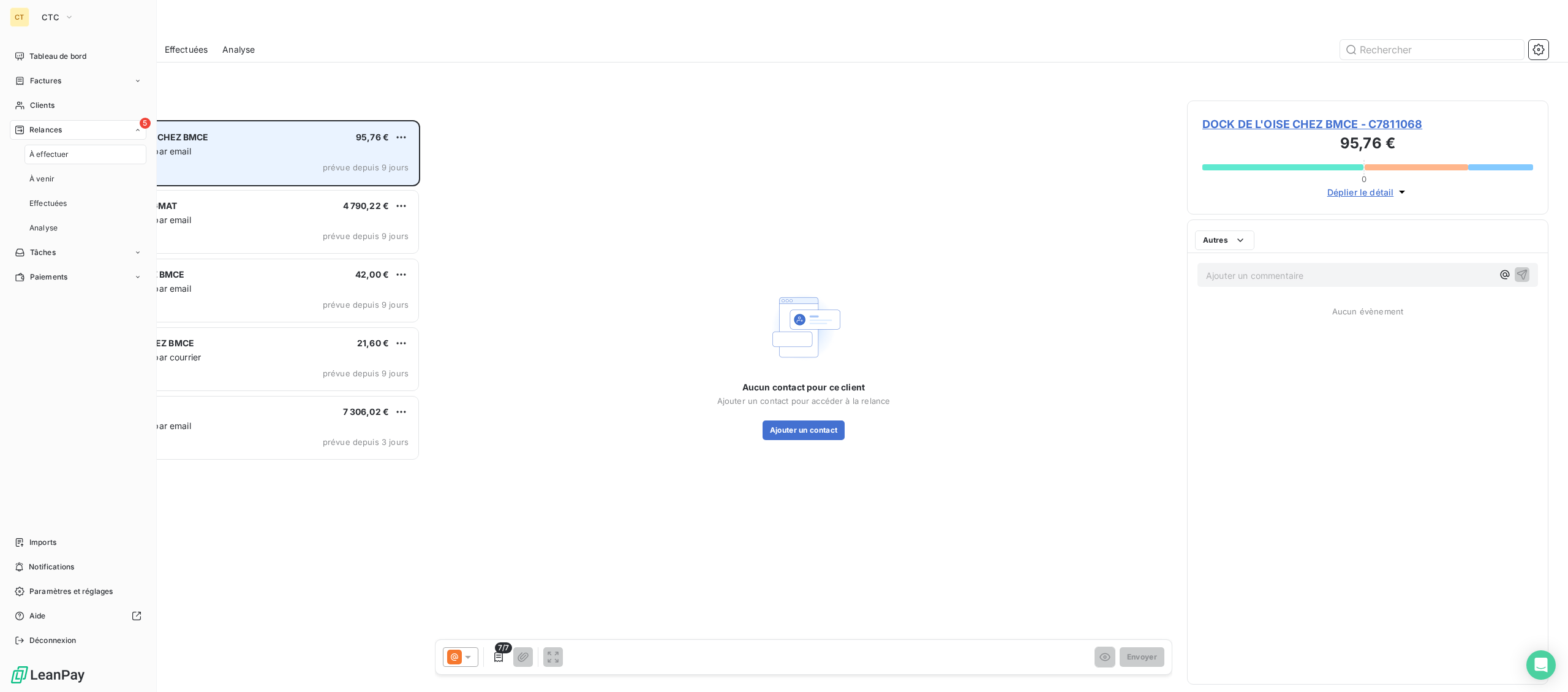
scroll to position [571, 361]
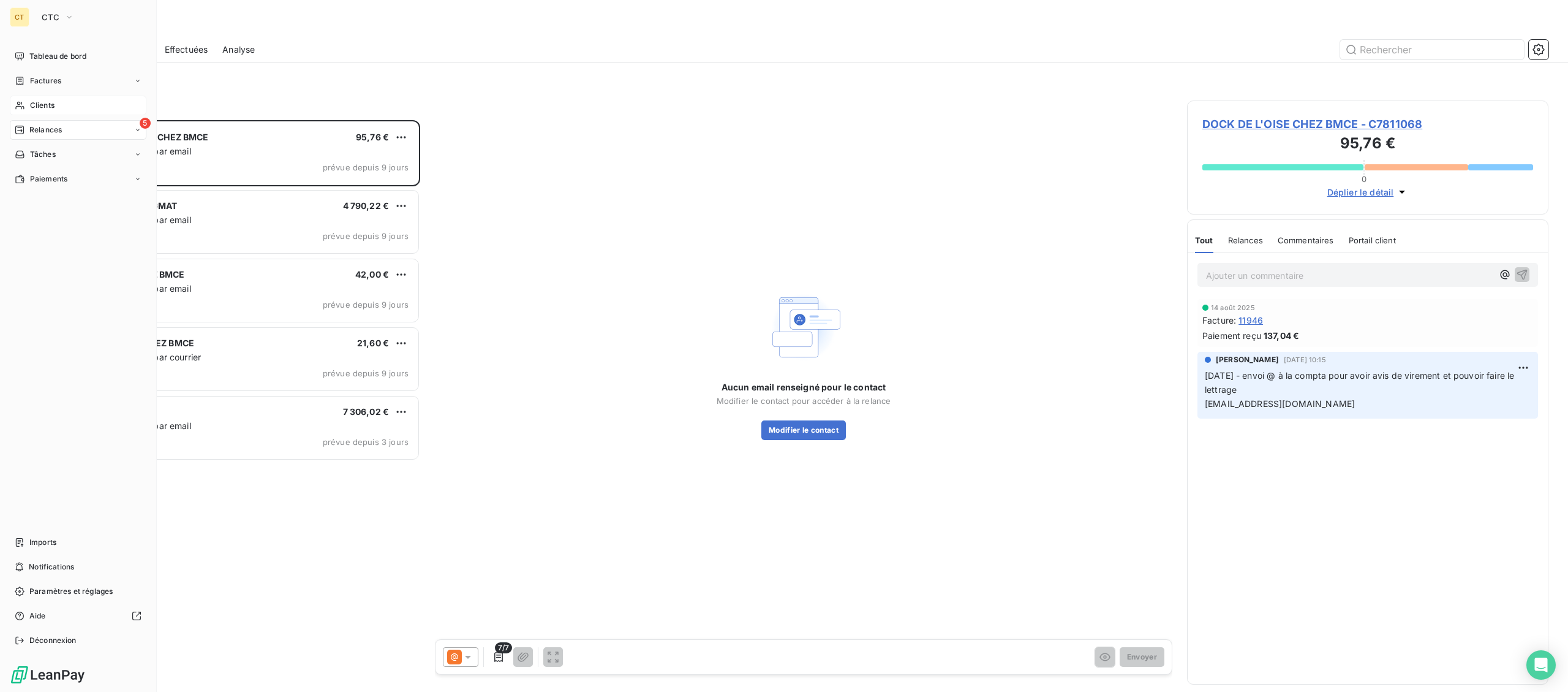
click at [25, 96] on div "Clients" at bounding box center [78, 106] width 137 height 20
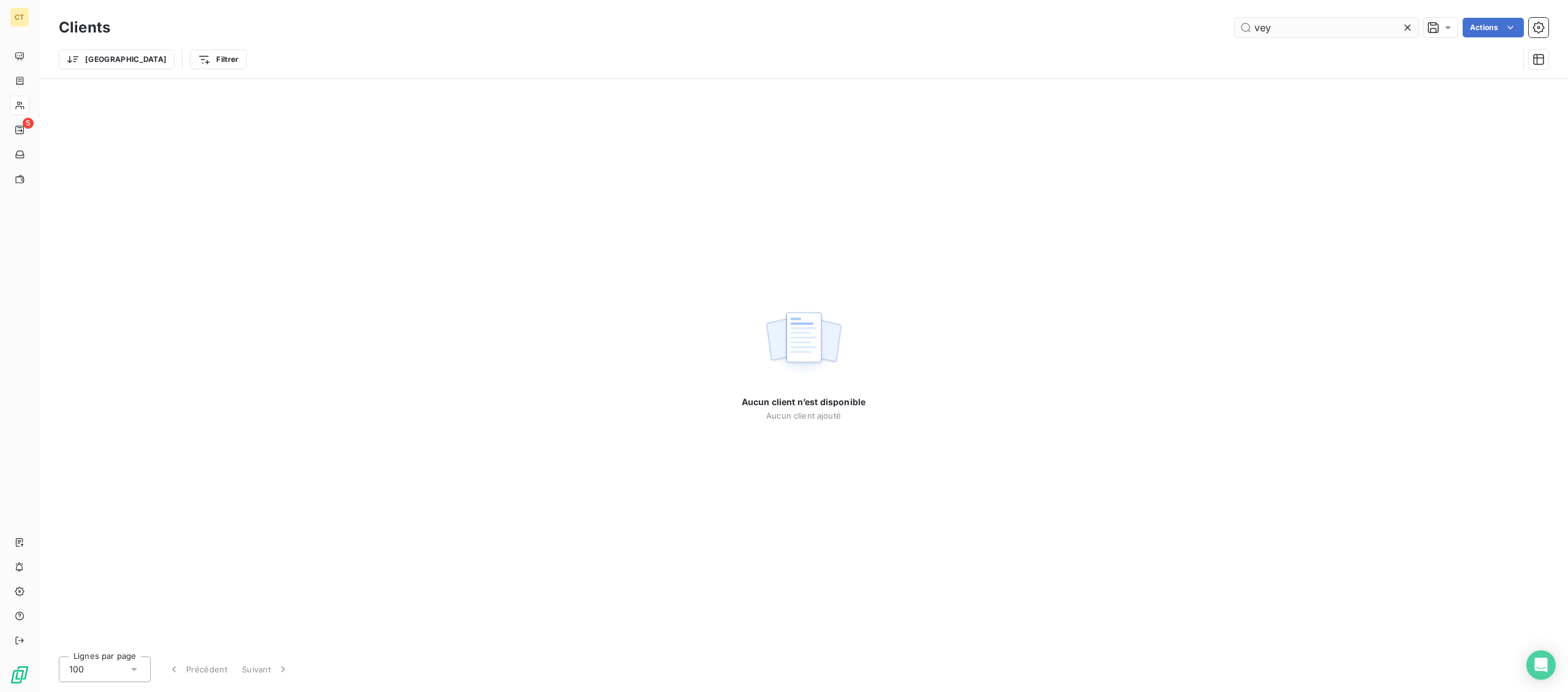
drag, startPoint x: 1244, startPoint y: 30, endPoint x: 1194, endPoint y: 30, distance: 50.0
click at [1235, 30] on input "vey" at bounding box center [1326, 28] width 184 height 20
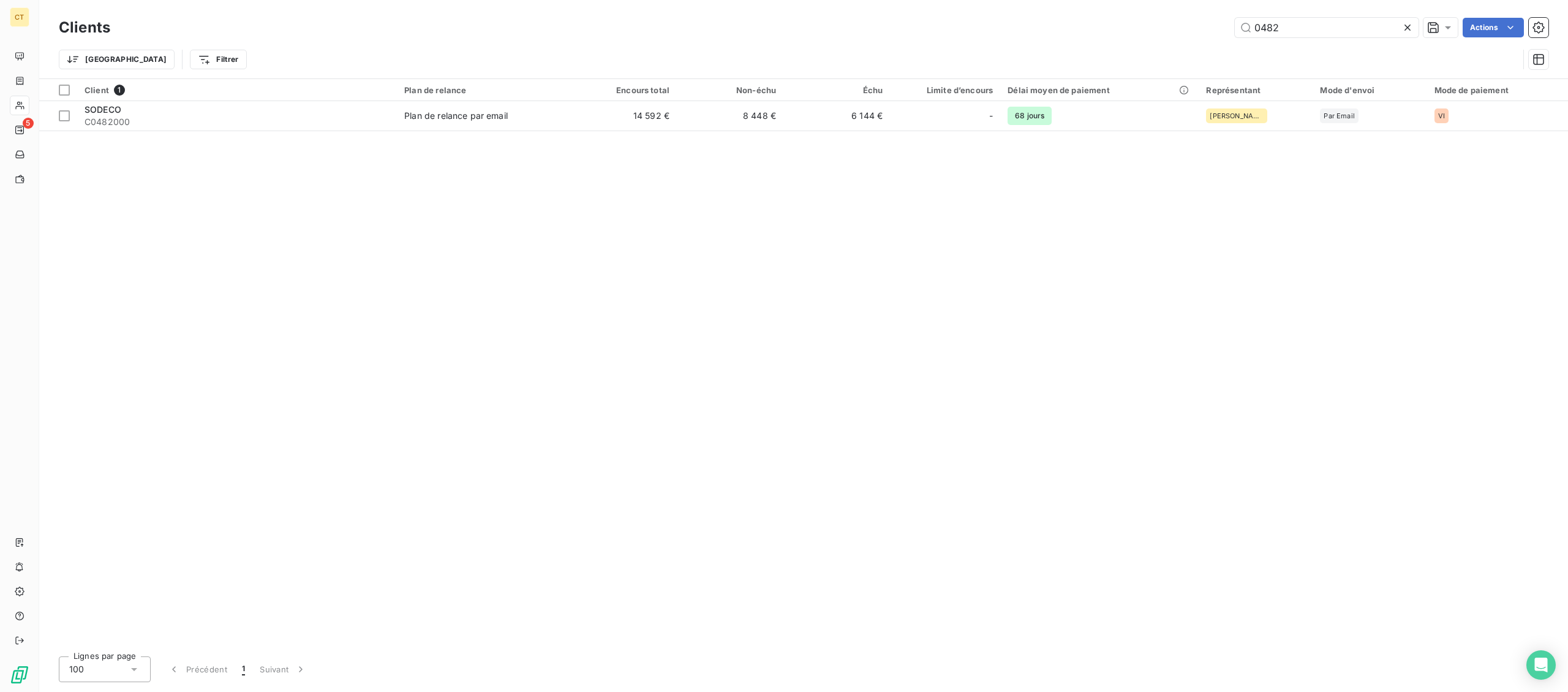
type input "0482"
click at [157, 138] on div "Client 1 Plan de relance Encours total Non-échu Échu Limite d’encours Délai moy…" at bounding box center [804, 363] width 1529 height 568
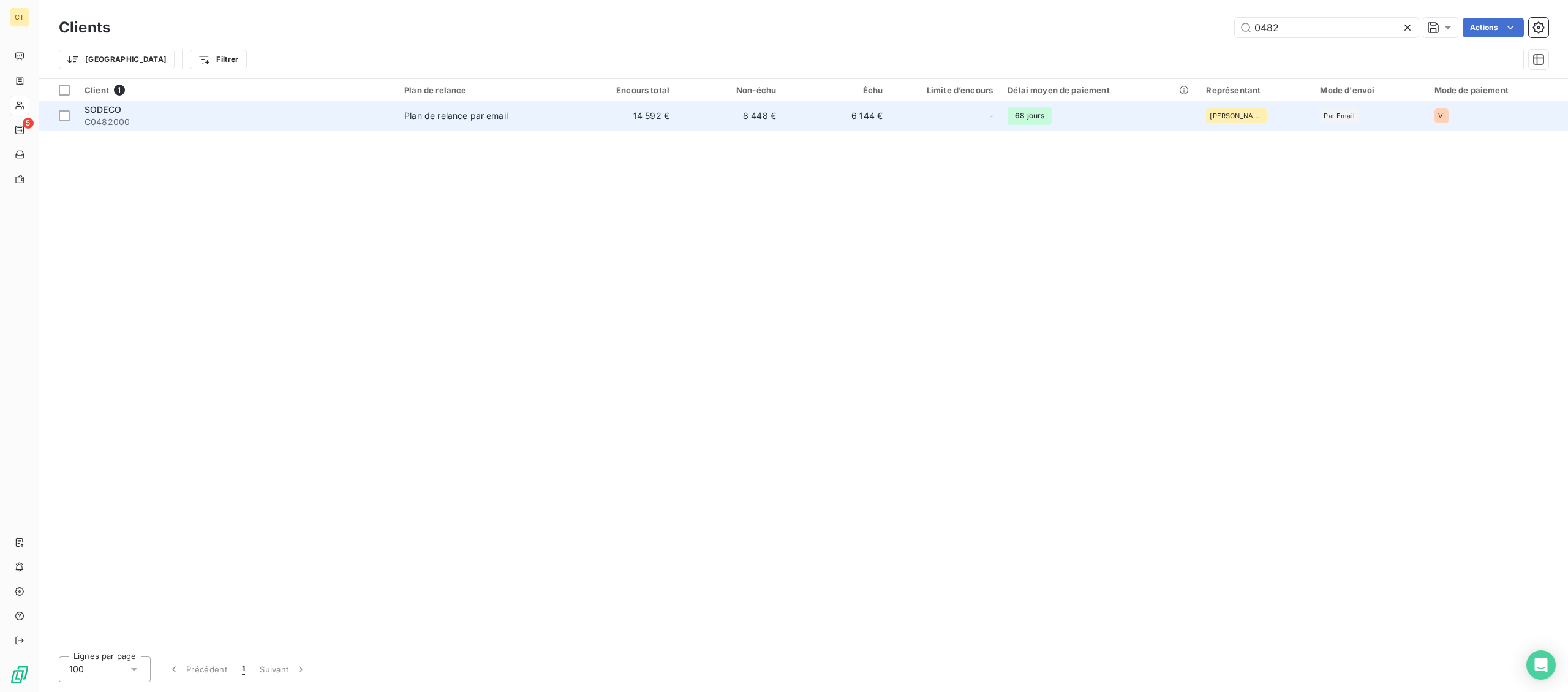
click at [164, 128] on td "SODECO C0482000" at bounding box center [237, 115] width 320 height 29
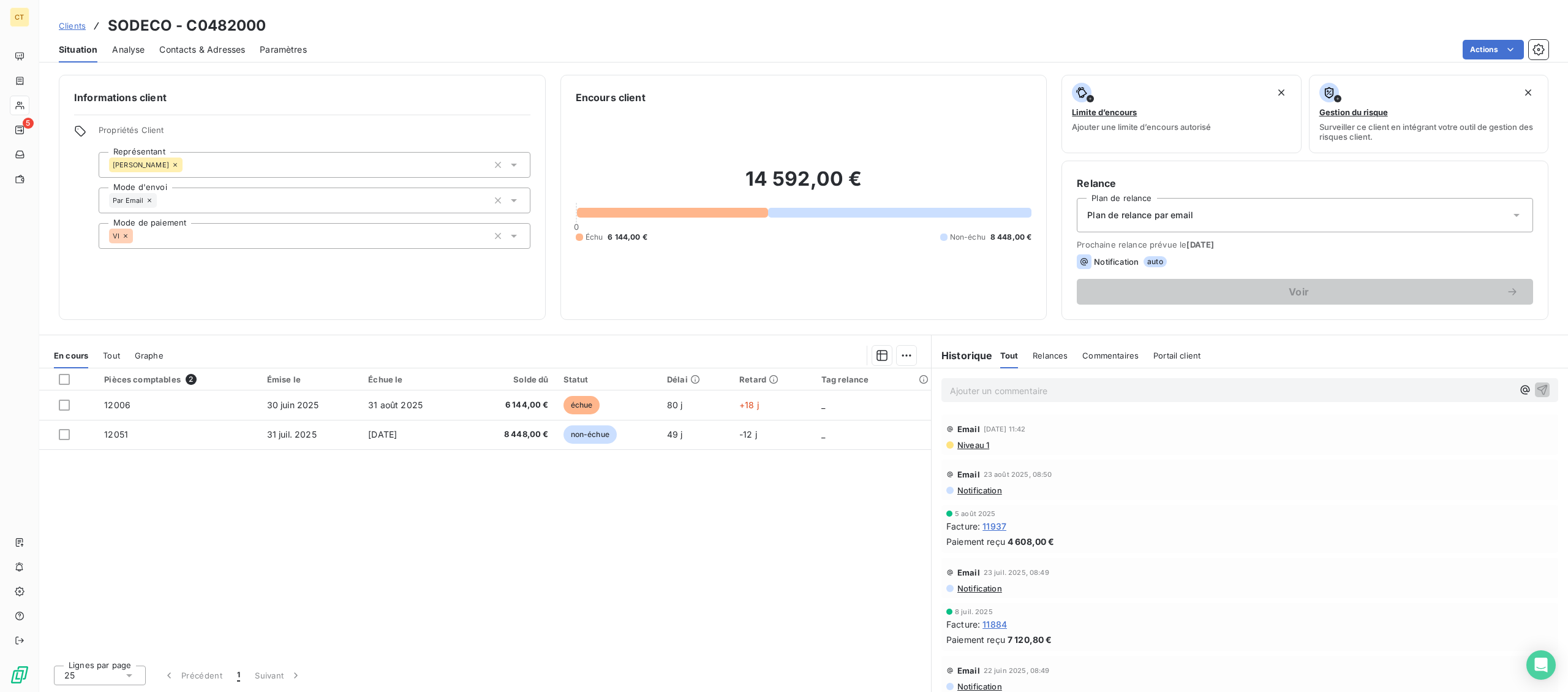
click at [972, 449] on span "Niveau 1" at bounding box center [972, 444] width 33 height 10
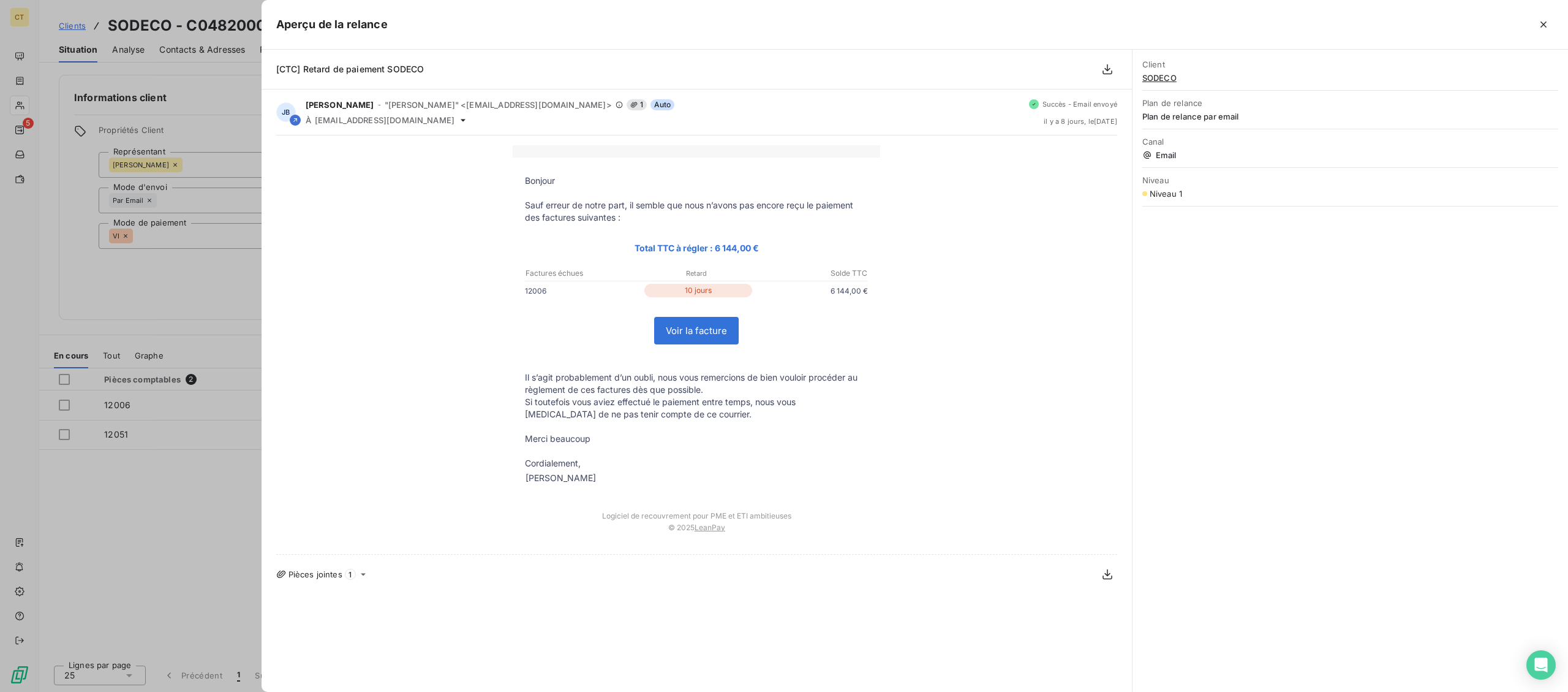
click at [140, 535] on div at bounding box center [784, 346] width 1568 height 692
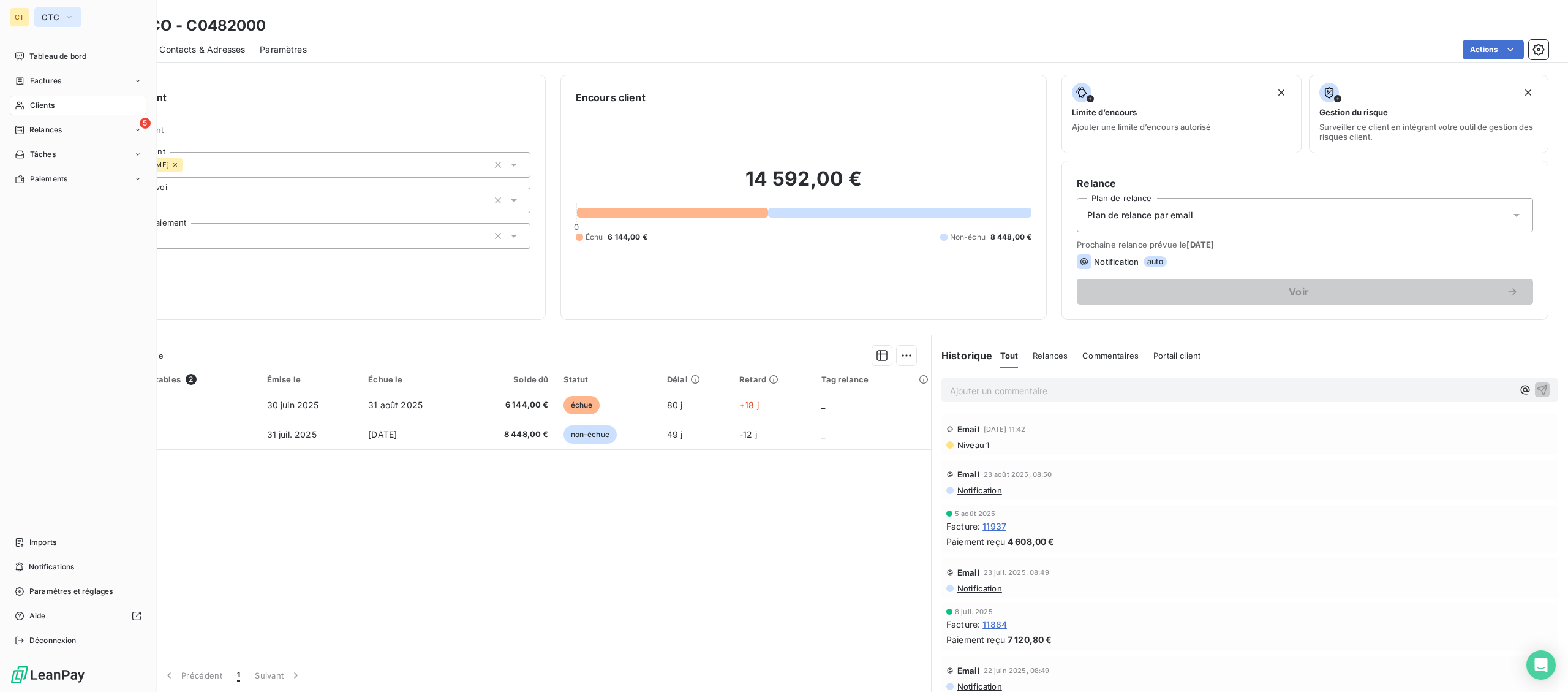
click at [52, 25] on button "CTC" at bounding box center [58, 17] width 47 height 20
click at [76, 100] on li "LC La Celtique Industrielle" at bounding box center [117, 108] width 165 height 29
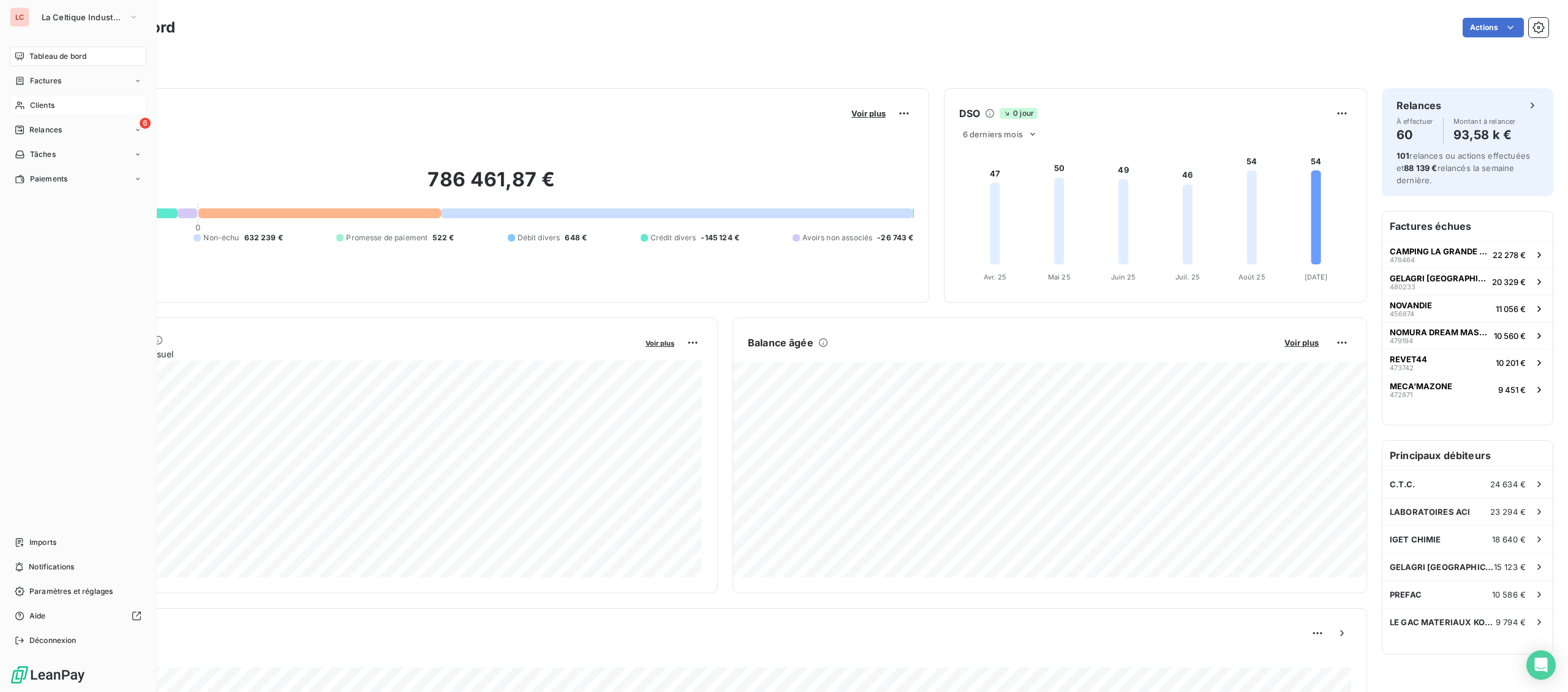
click at [44, 104] on span "Clients" at bounding box center [43, 106] width 25 height 11
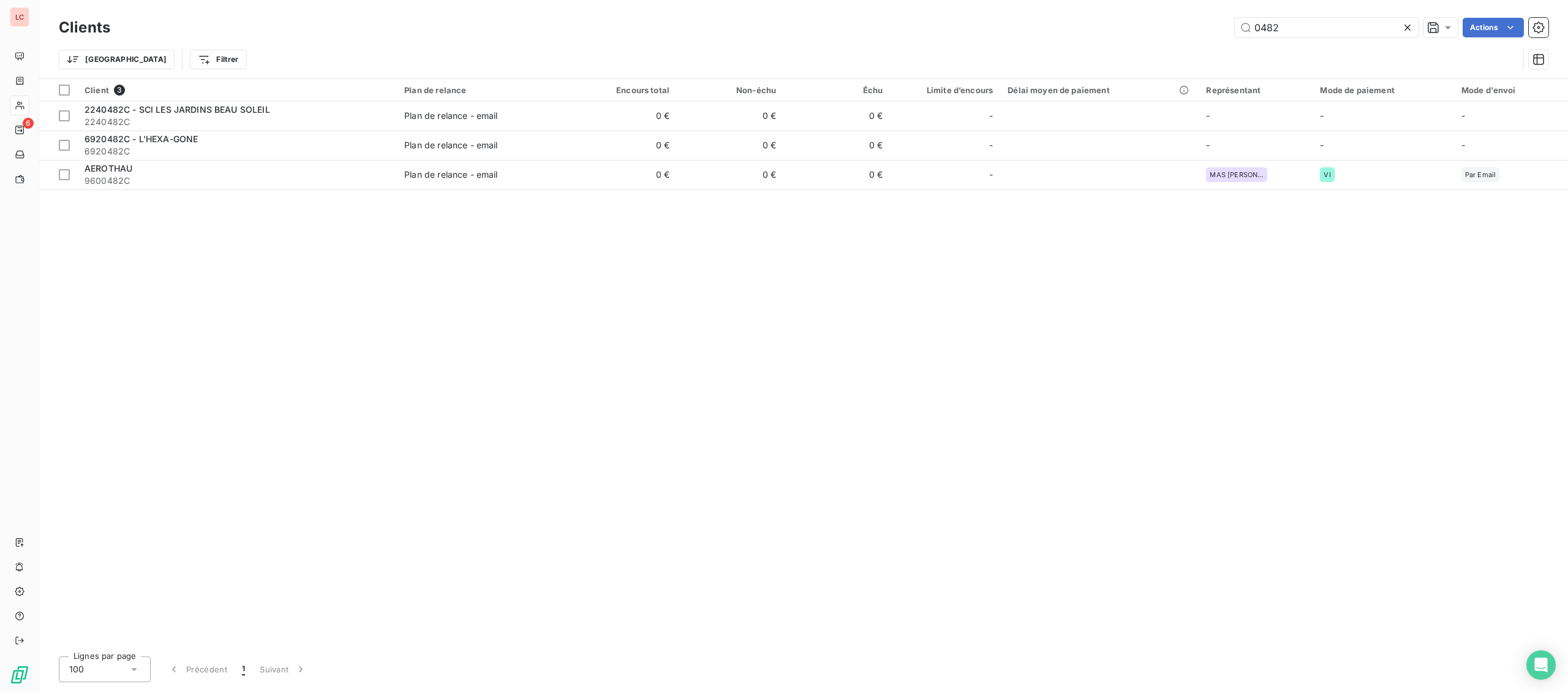
drag, startPoint x: 1313, startPoint y: 39, endPoint x: 1179, endPoint y: 19, distance: 135.5
click at [1179, 19] on div "Clients 0482 Actions" at bounding box center [804, 28] width 1490 height 26
drag, startPoint x: 1274, startPoint y: 27, endPoint x: 1220, endPoint y: 20, distance: 54.5
click at [1235, 20] on input "0482" at bounding box center [1326, 28] width 184 height 20
type input "2"
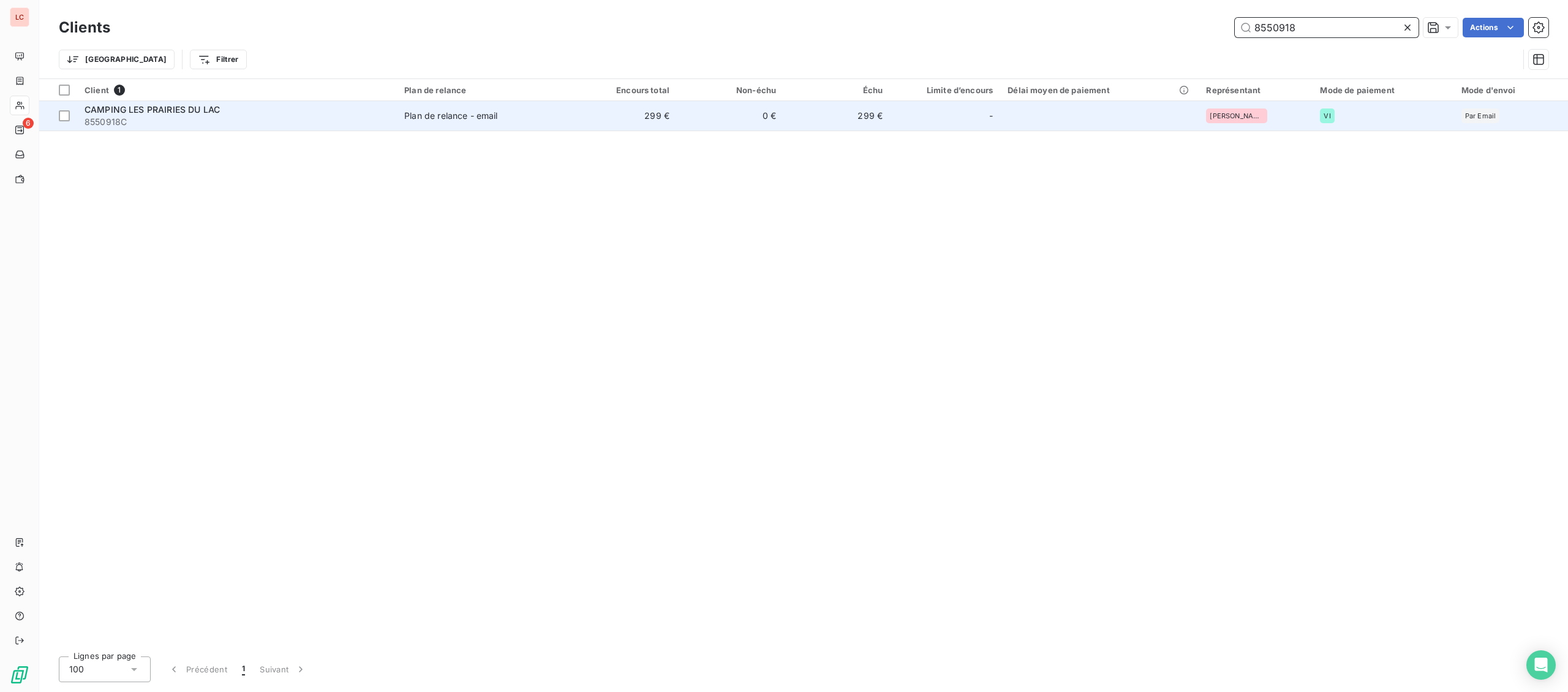
type input "8550918"
click at [989, 112] on div "-" at bounding box center [945, 115] width 96 height 20
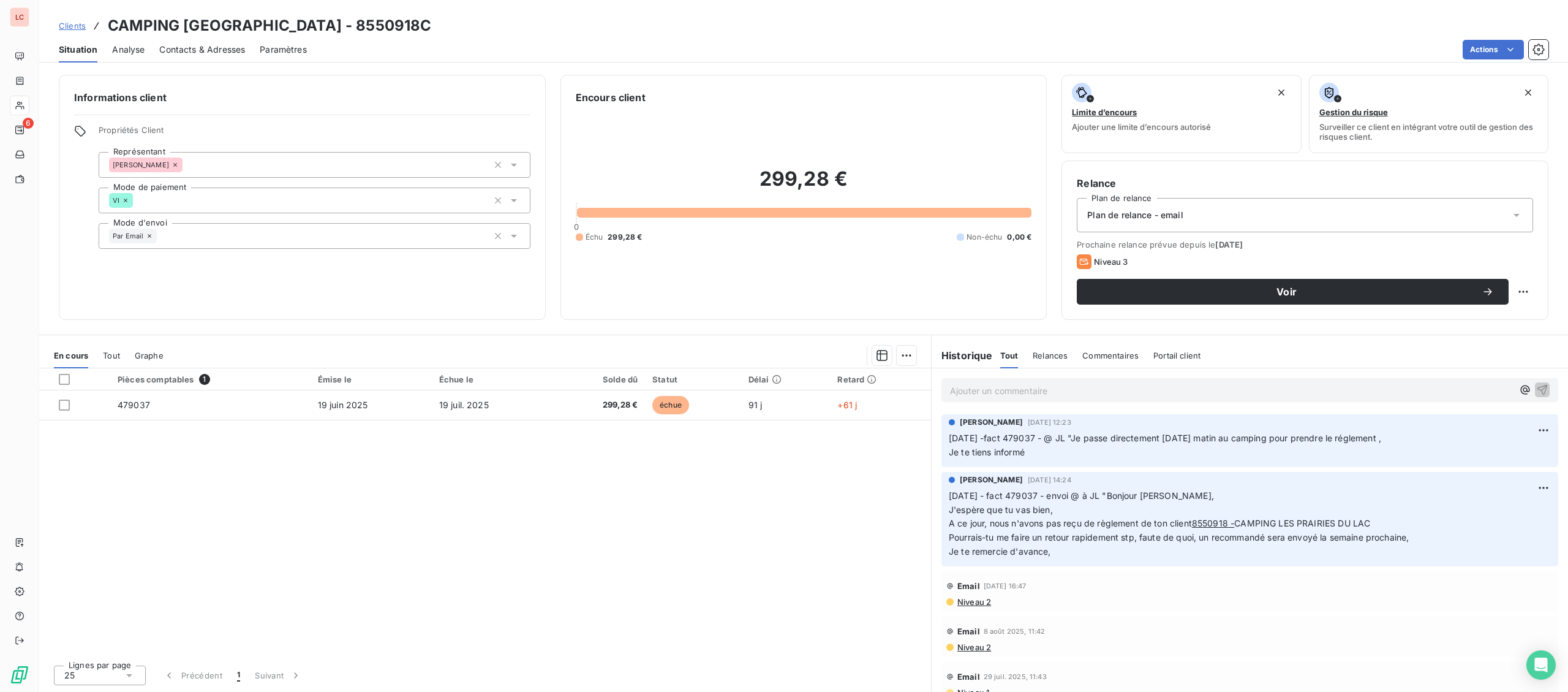
click at [1164, 387] on p "Ajouter un commentaire ﻿" at bounding box center [1231, 390] width 563 height 15
click at [1144, 395] on p "Ajouter un commentaire ﻿" at bounding box center [1231, 390] width 563 height 15
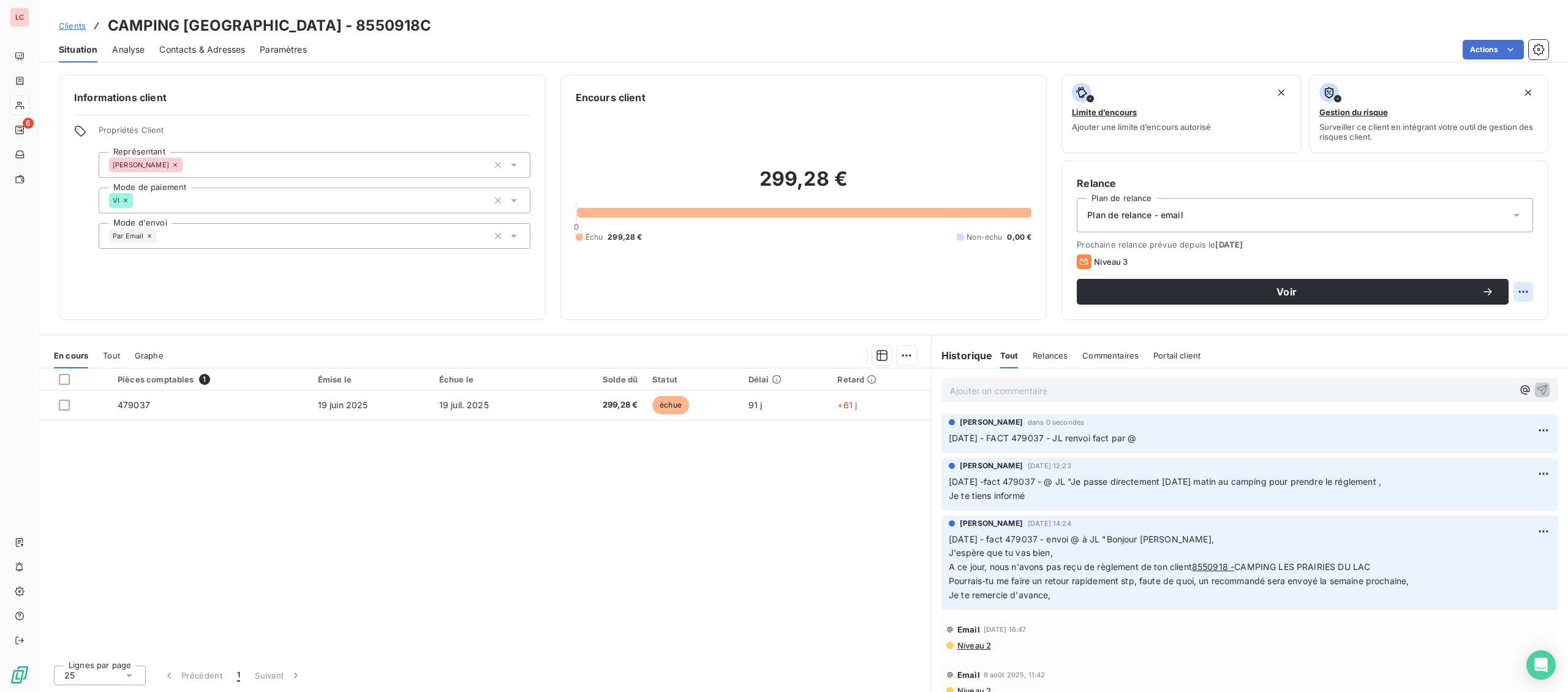
click at [1517, 290] on html "LC 6 Clients CAMPING LES PRAIRIES DU LAC - 8550918C Situation Analyse Contacts …" at bounding box center [784, 346] width 1568 height 692
click at [1486, 314] on div "Replanifier cette action" at bounding box center [1473, 318] width 110 height 20
select select "8"
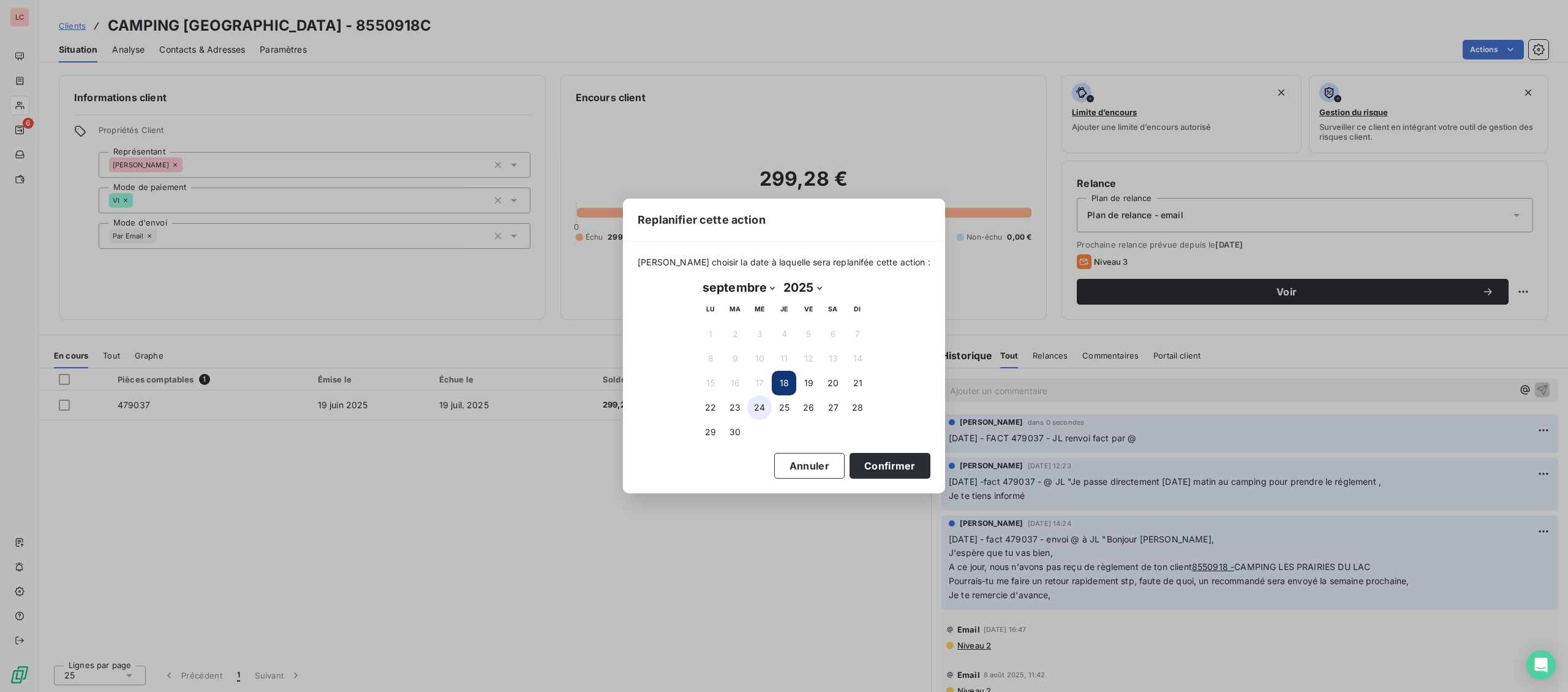
click at [767, 409] on button "24" at bounding box center [760, 407] width 25 height 25
click at [874, 472] on button "Confirmer" at bounding box center [890, 465] width 81 height 26
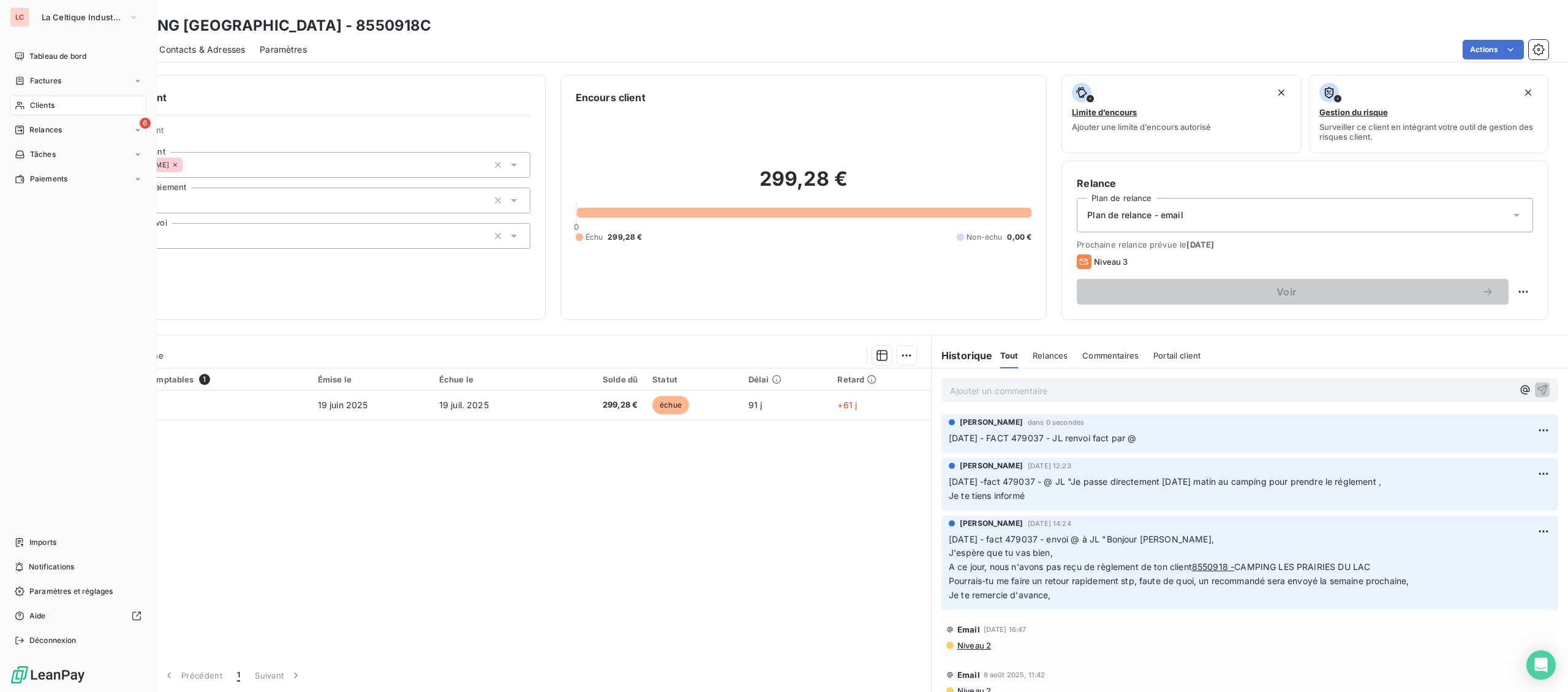
click at [49, 93] on nav "Tableau de bord Factures Clients 6 Relances Tâches Paiements" at bounding box center [78, 117] width 137 height 142
click at [43, 111] on div "Clients" at bounding box center [78, 106] width 137 height 20
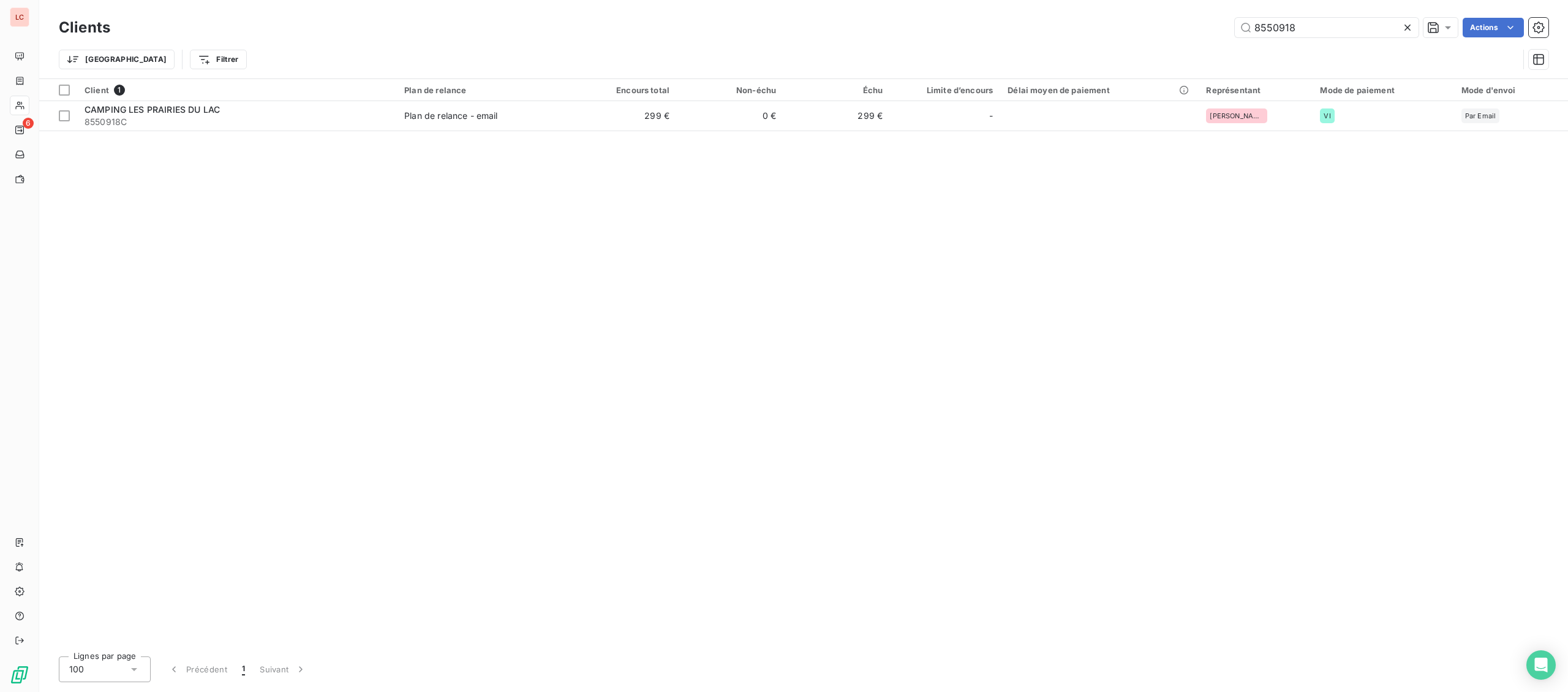
drag, startPoint x: 1361, startPoint y: 32, endPoint x: 866, endPoint y: 33, distance: 495.0
click at [1235, 35] on input "8550918" at bounding box center [1326, 28] width 184 height 20
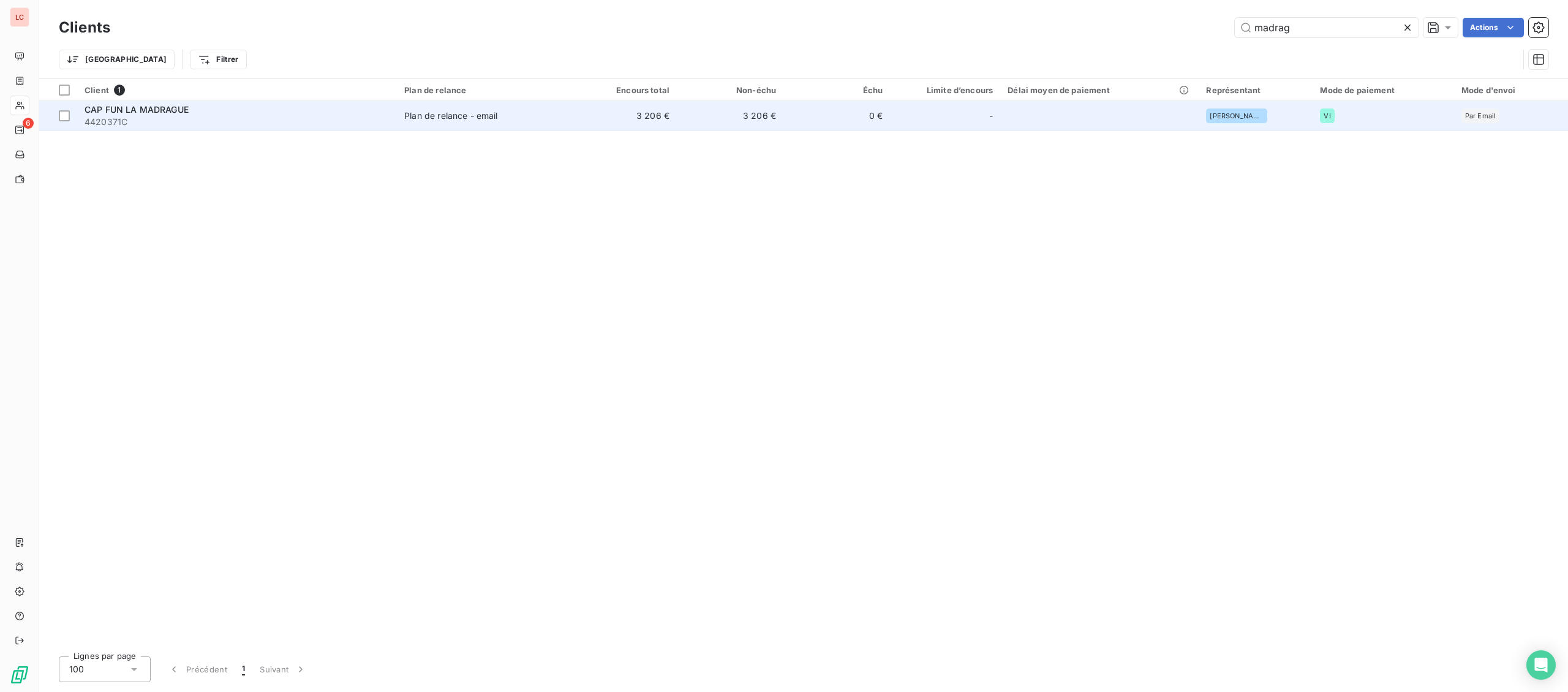
type input "madrag"
click at [184, 107] on span "CAP FUN LA MADRAGUE" at bounding box center [136, 109] width 104 height 11
